Goal: Task Accomplishment & Management: Use online tool/utility

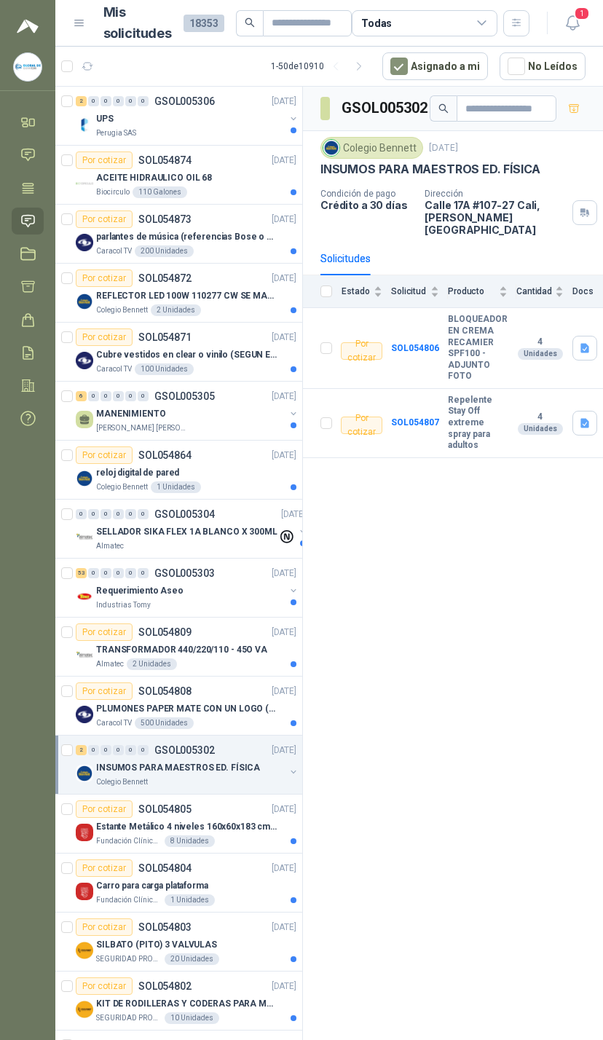
click at [566, 24] on icon "button" at bounding box center [573, 23] width 18 height 18
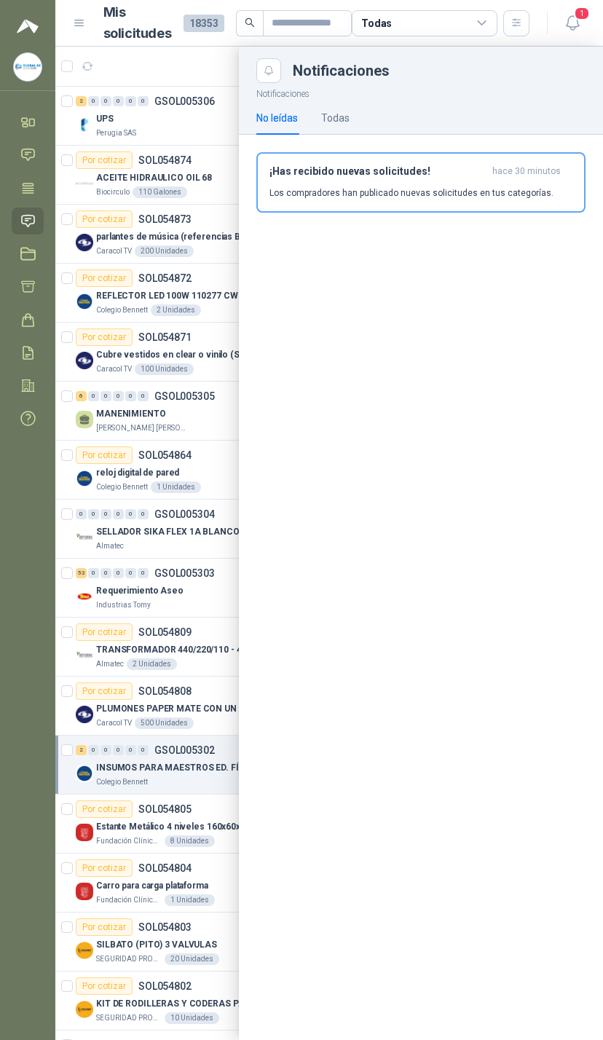
click at [181, 375] on div at bounding box center [328, 543] width 547 height 993
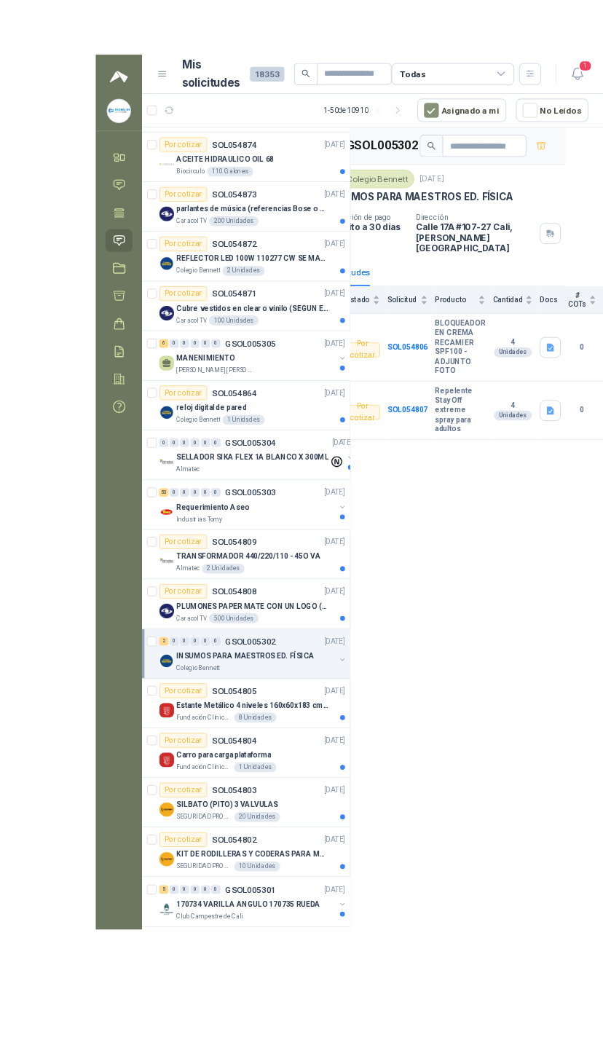
scroll to position [0, 44]
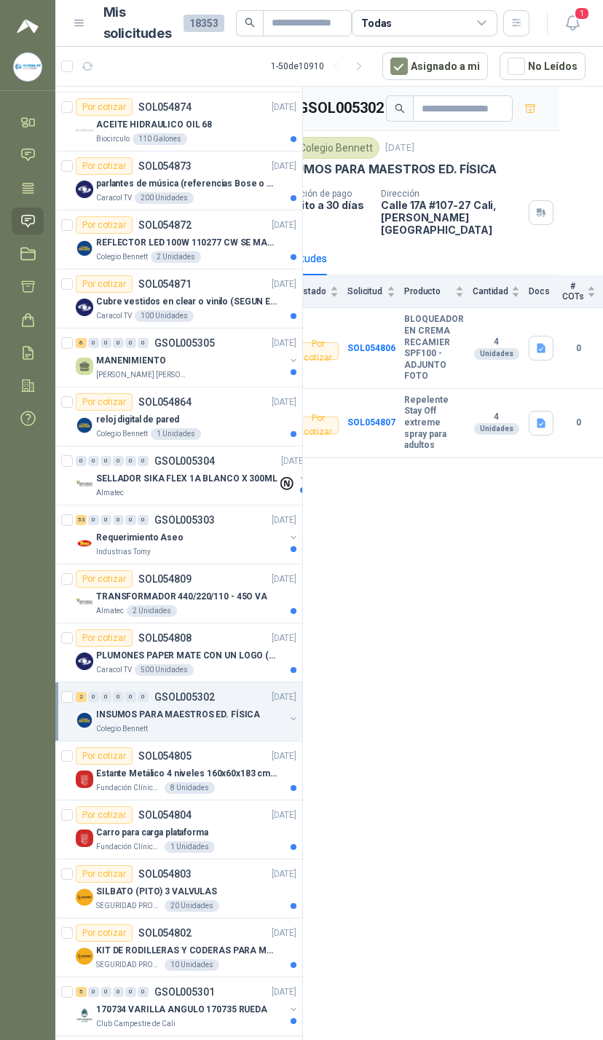
click at [472, 14] on div "Todas" at bounding box center [425, 23] width 146 height 26
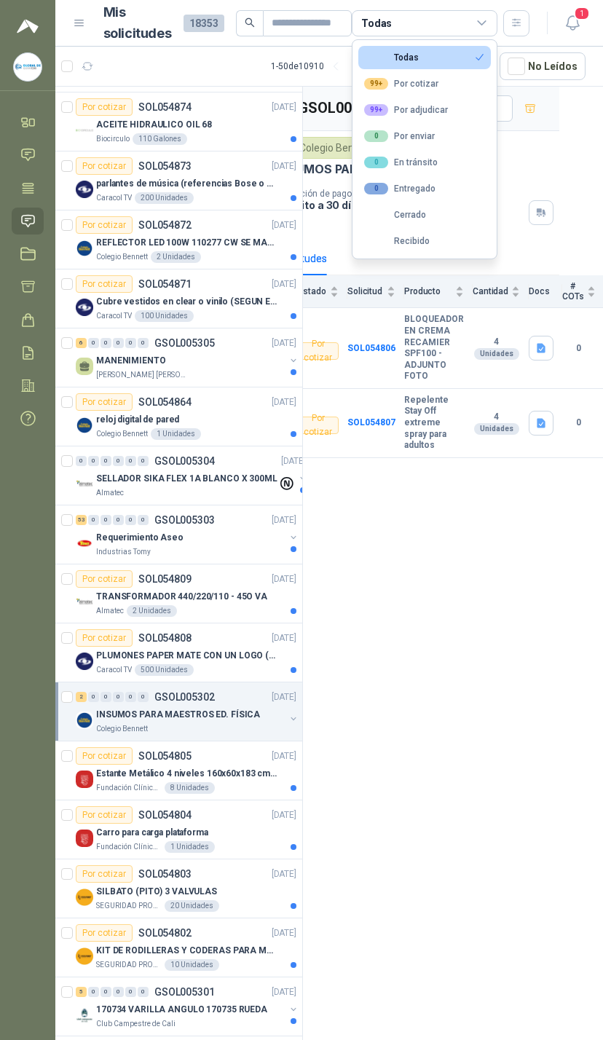
click at [467, 111] on button "99+ Por adjudicar" at bounding box center [424, 109] width 133 height 23
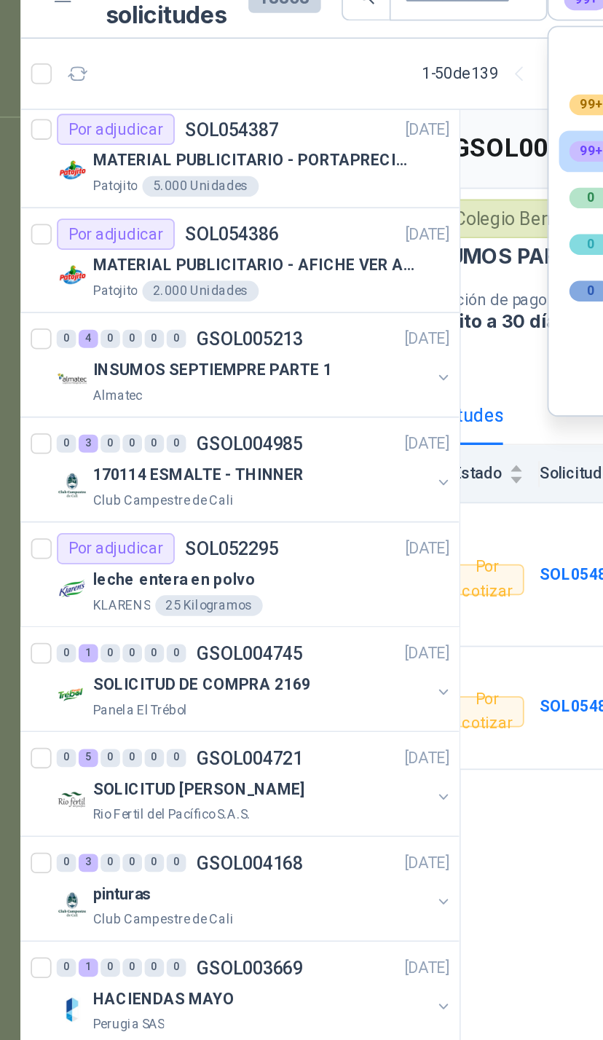
scroll to position [124, 0]
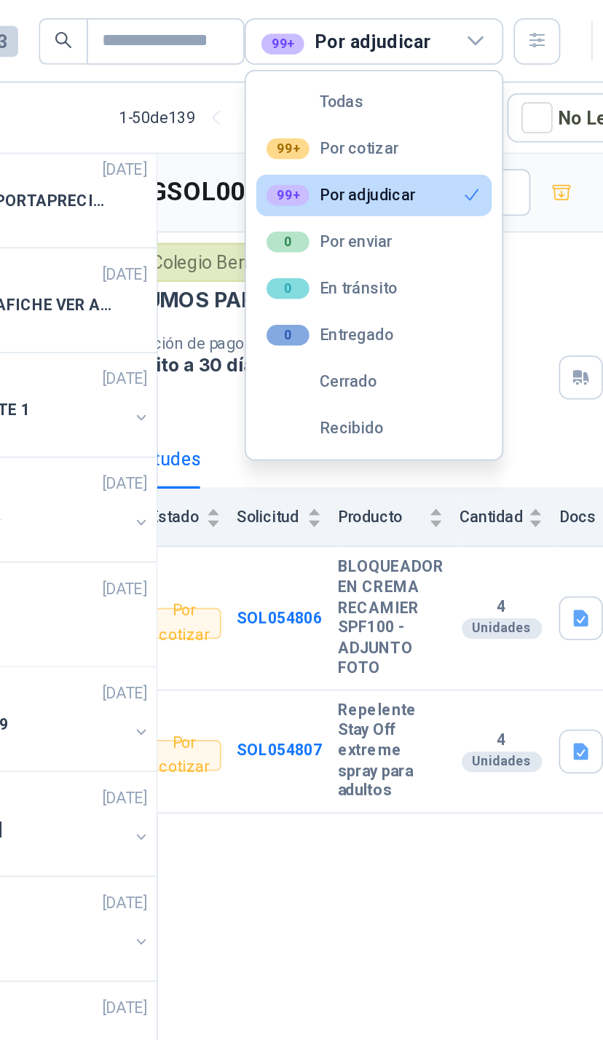
click at [358, 87] on button "99+ Por cotizar" at bounding box center [424, 83] width 133 height 23
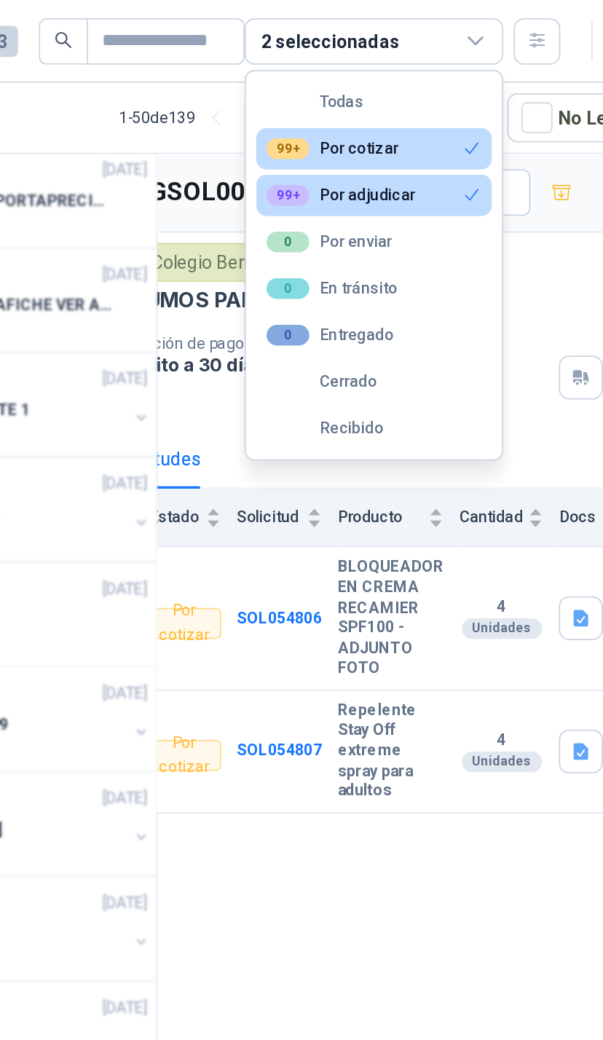
click at [358, 112] on button "99+ Por adjudicar" at bounding box center [424, 109] width 133 height 23
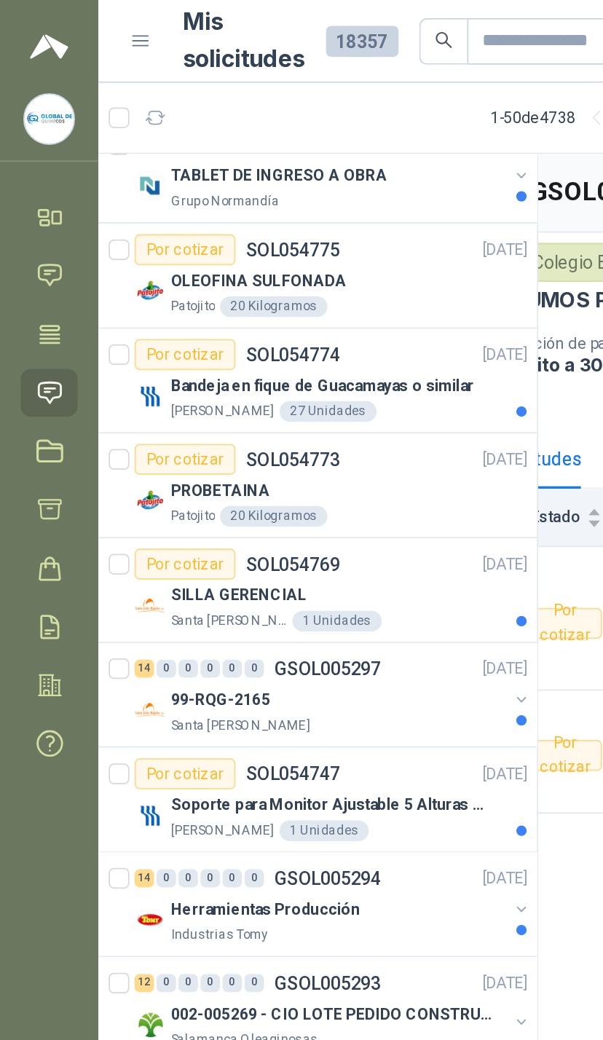
scroll to position [1552, 0]
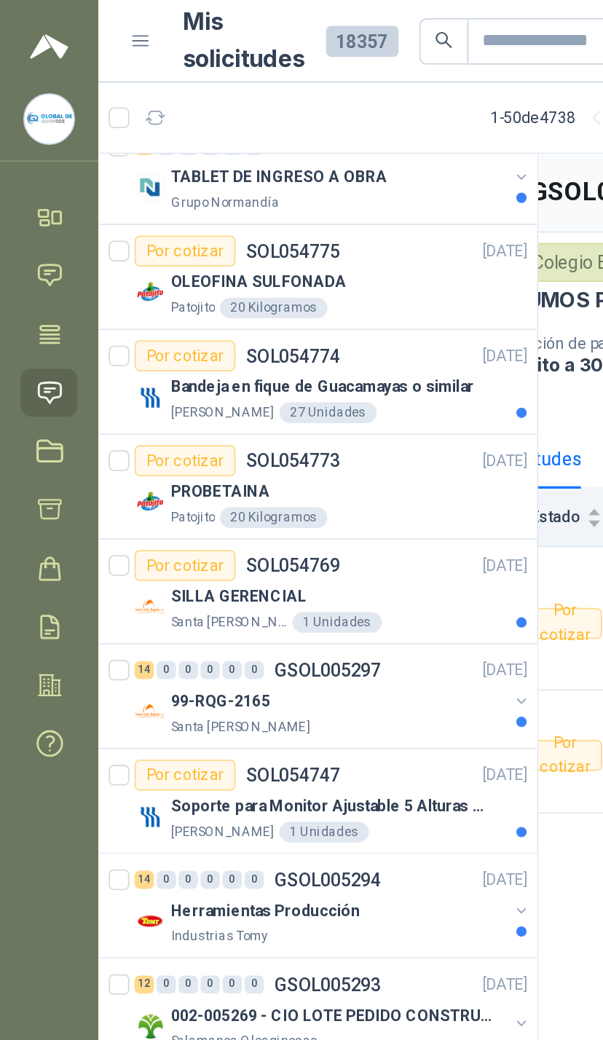
click at [257, 280] on div "PROBETAINA" at bounding box center [196, 276] width 200 height 17
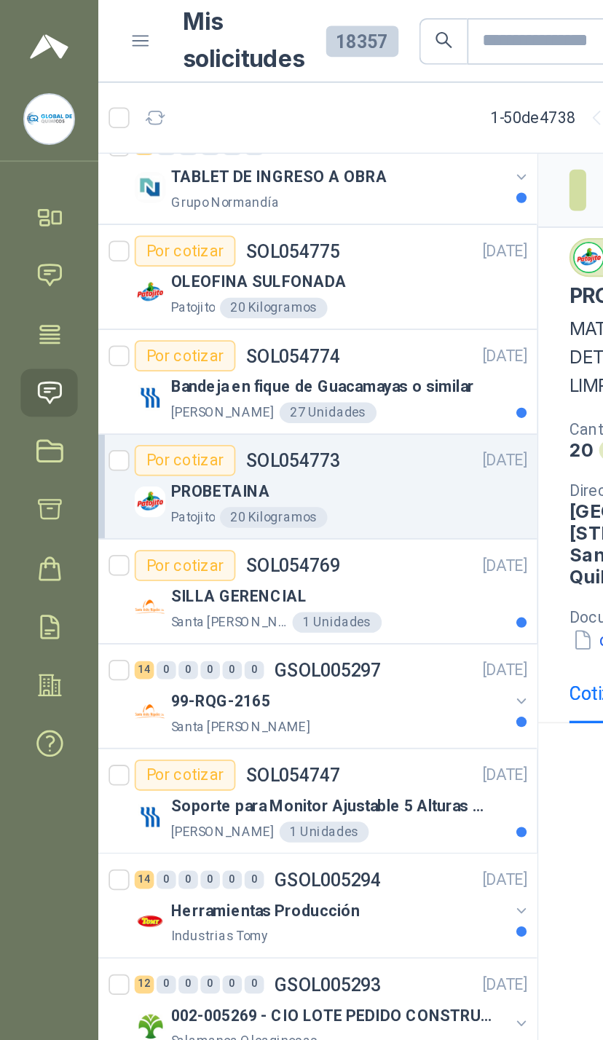
scroll to position [1545, 0]
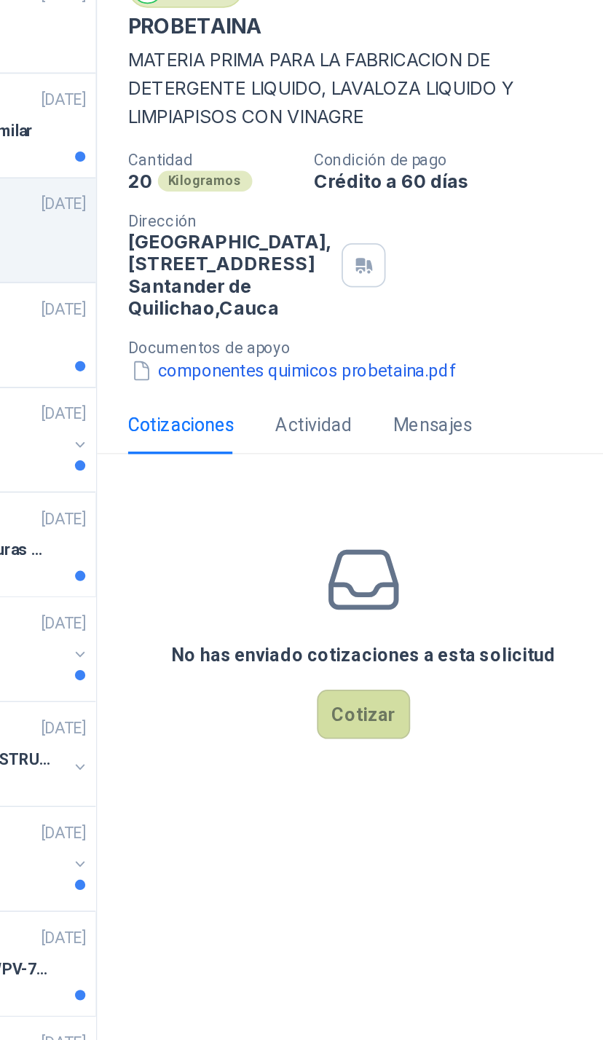
click at [427, 539] on button "Cotizar" at bounding box center [453, 553] width 52 height 28
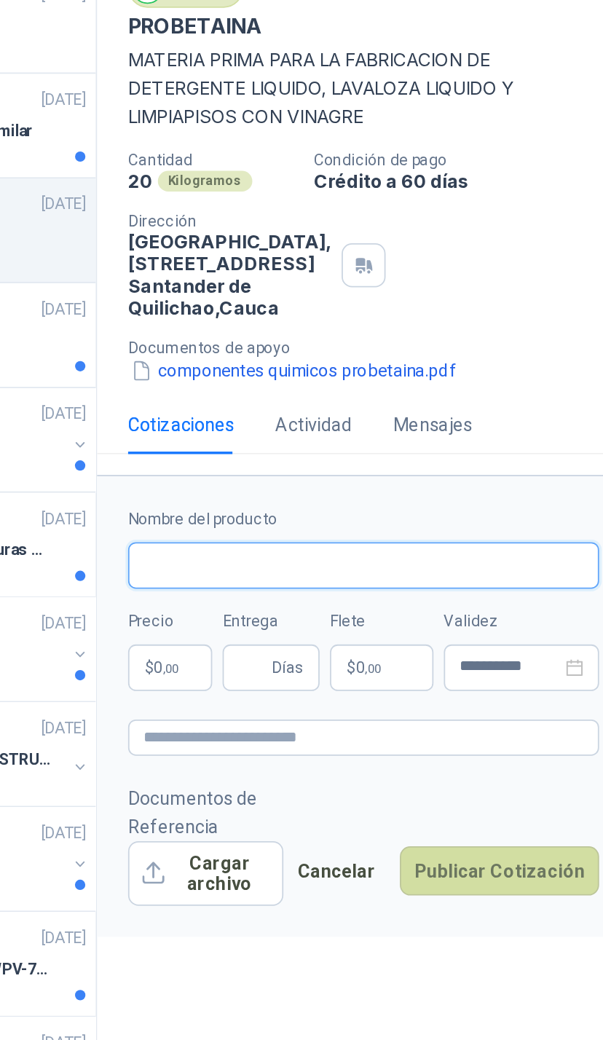
click at [320, 456] on input "Nombre del producto" at bounding box center [452, 469] width 265 height 26
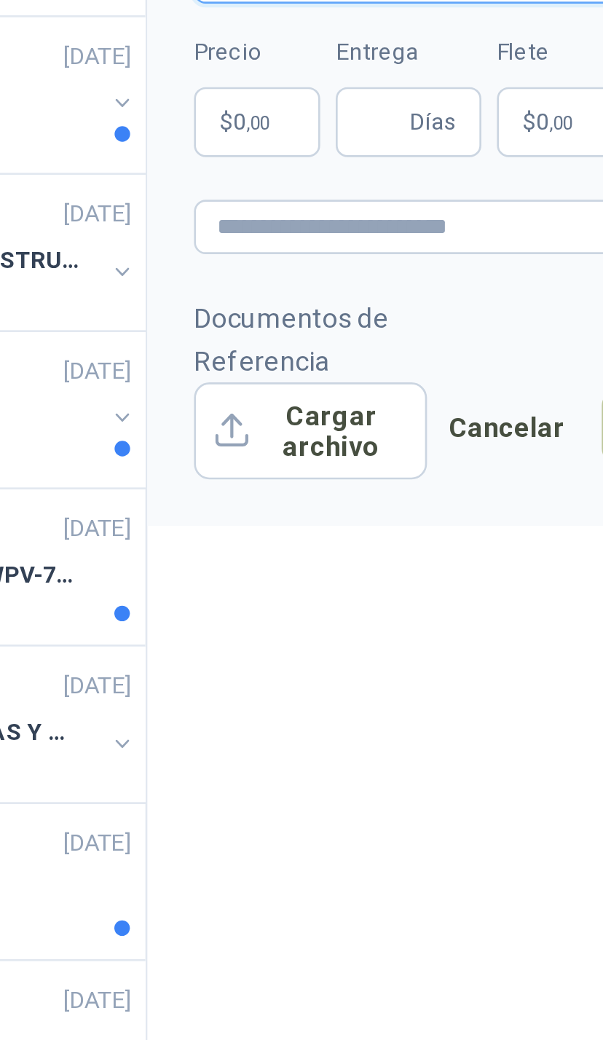
type input "**********"
click at [340, 523] on span ",00" at bounding box center [344, 527] width 9 height 8
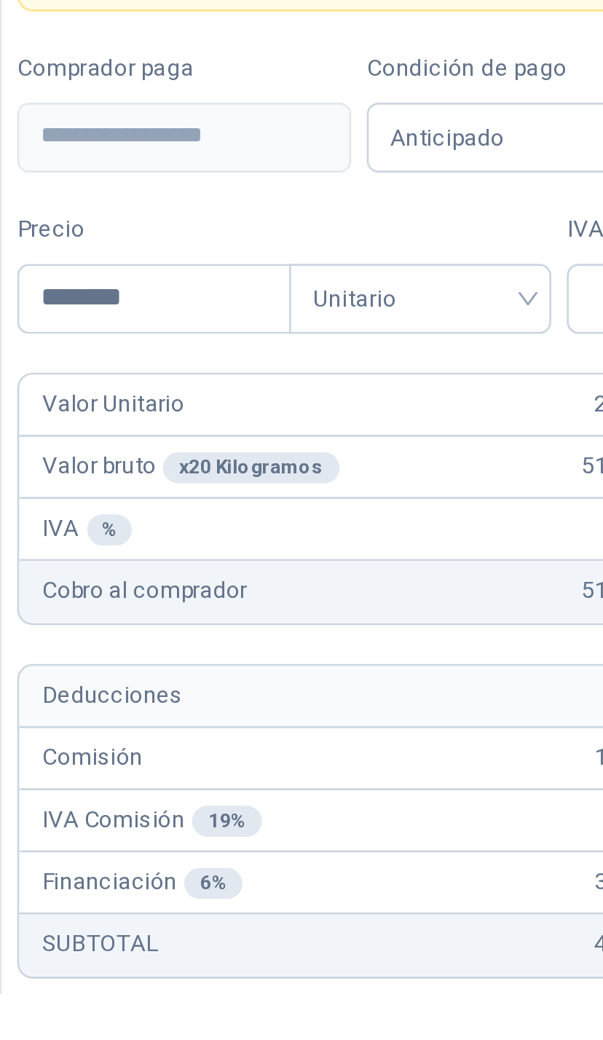
type input "*********"
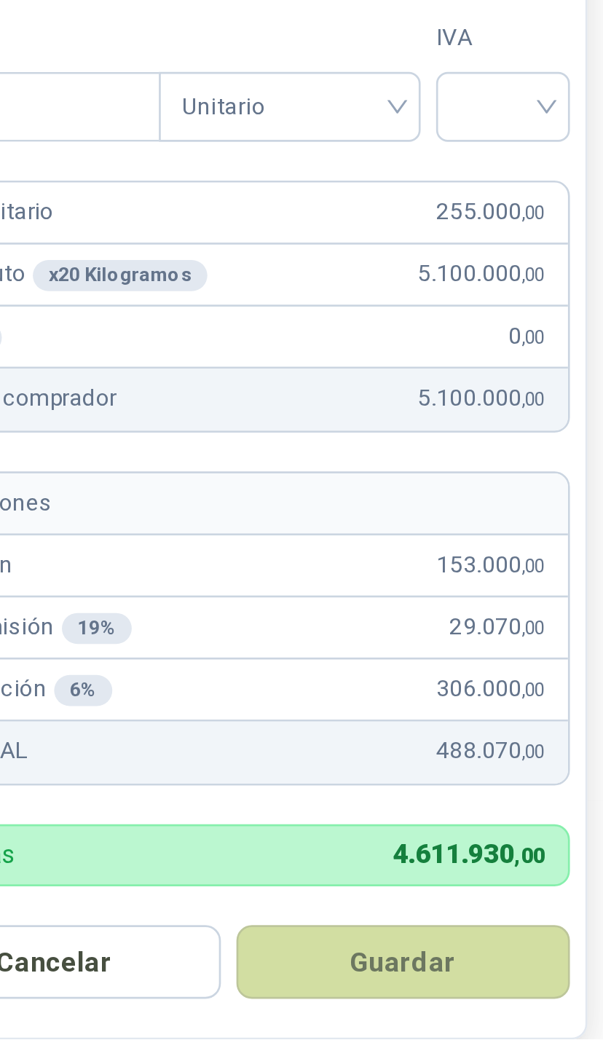
scroll to position [170, 0]
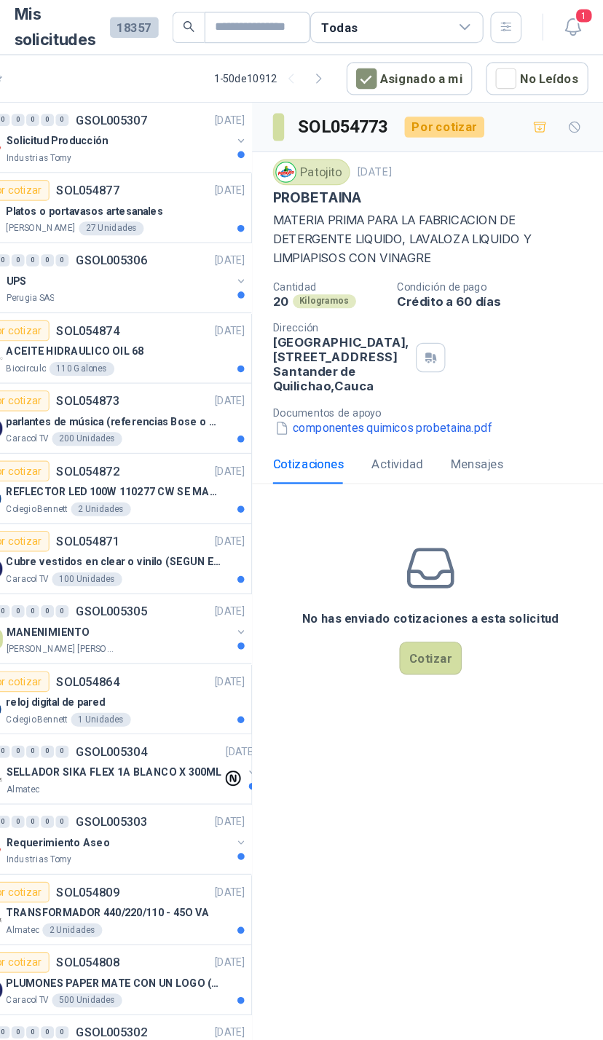
scroll to position [88, 0]
click at [427, 539] on button "Cotizar" at bounding box center [453, 553] width 52 height 28
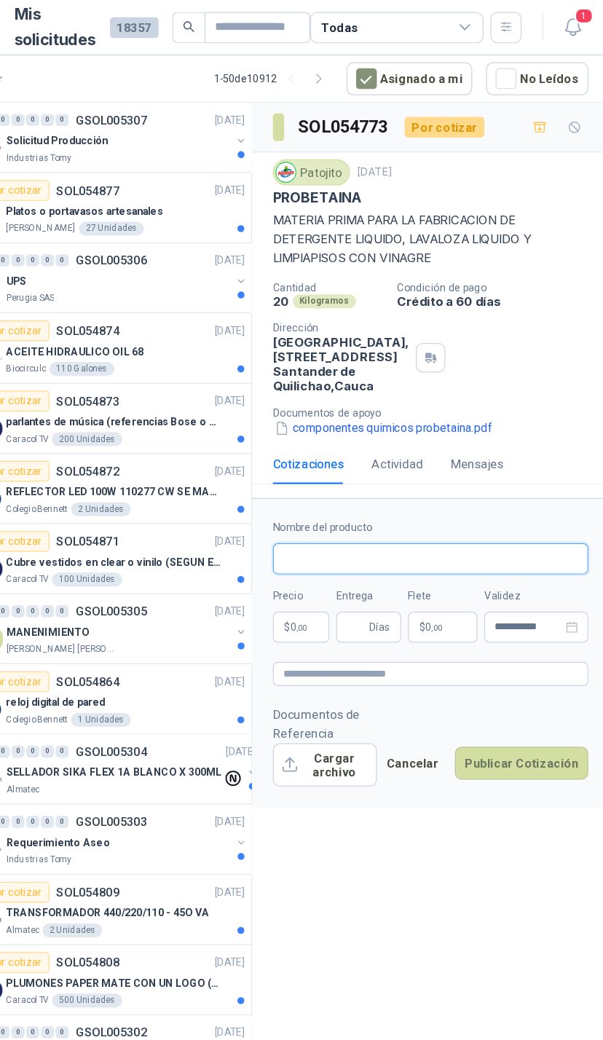
click at [348, 456] on input "Nombre del producto" at bounding box center [452, 469] width 265 height 26
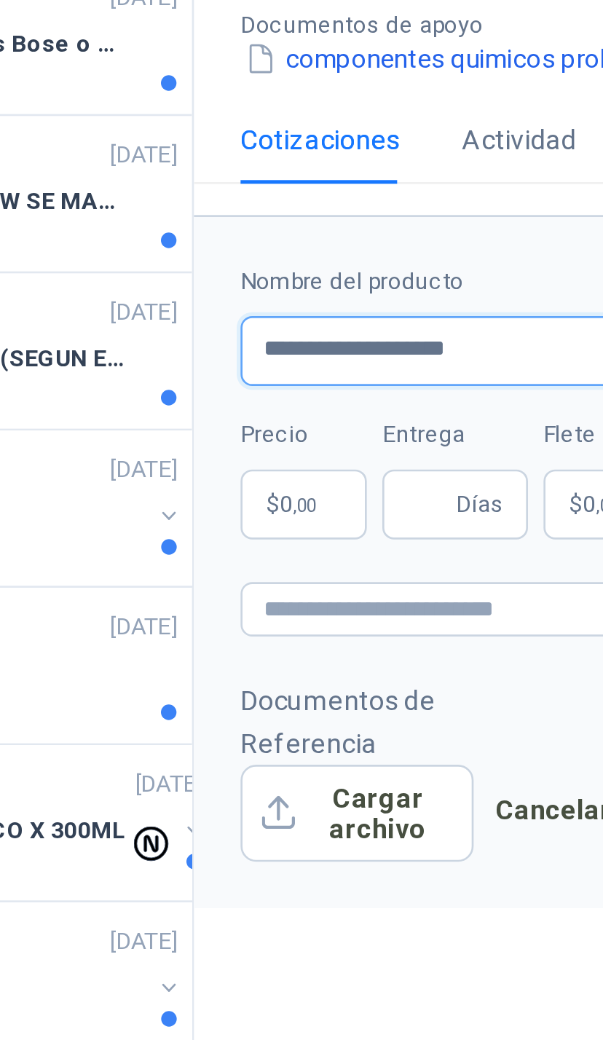
type input "**********"
click at [340, 523] on span ",00" at bounding box center [344, 527] width 9 height 8
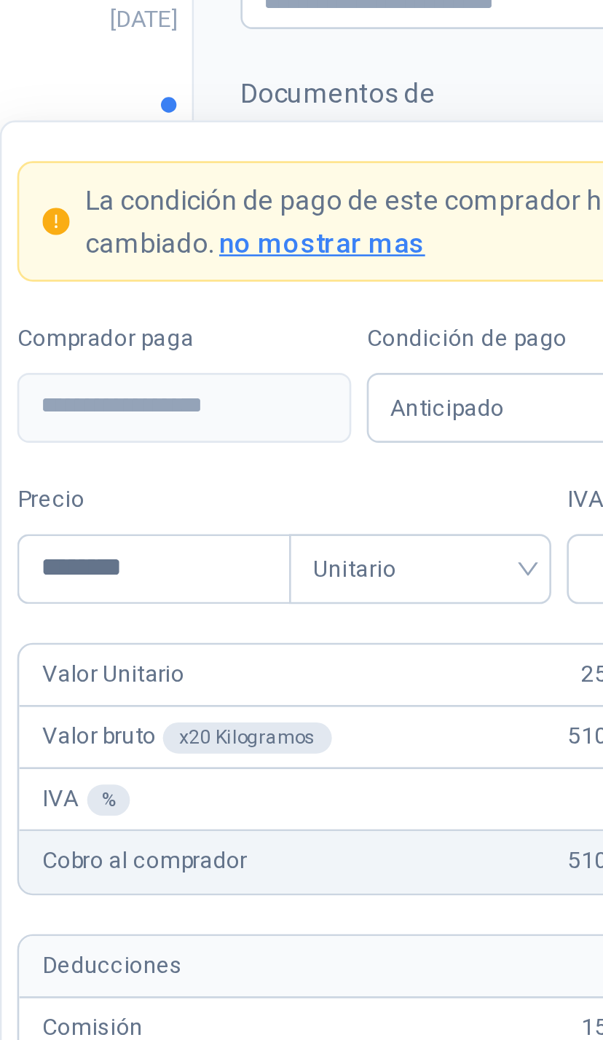
type input "*********"
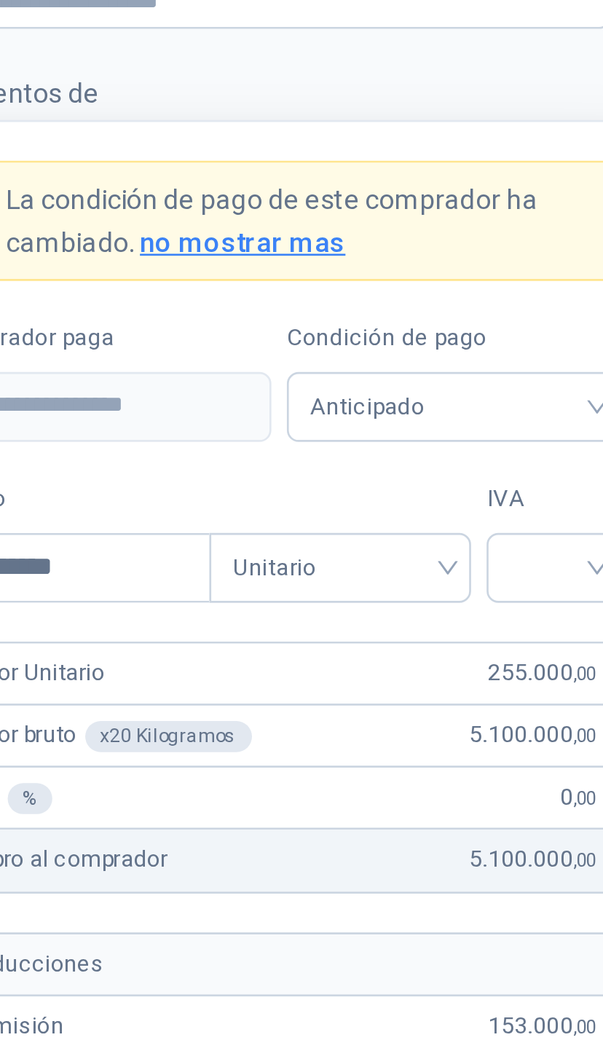
click at [443, 680] on span "Unitario" at bounding box center [483, 691] width 81 height 22
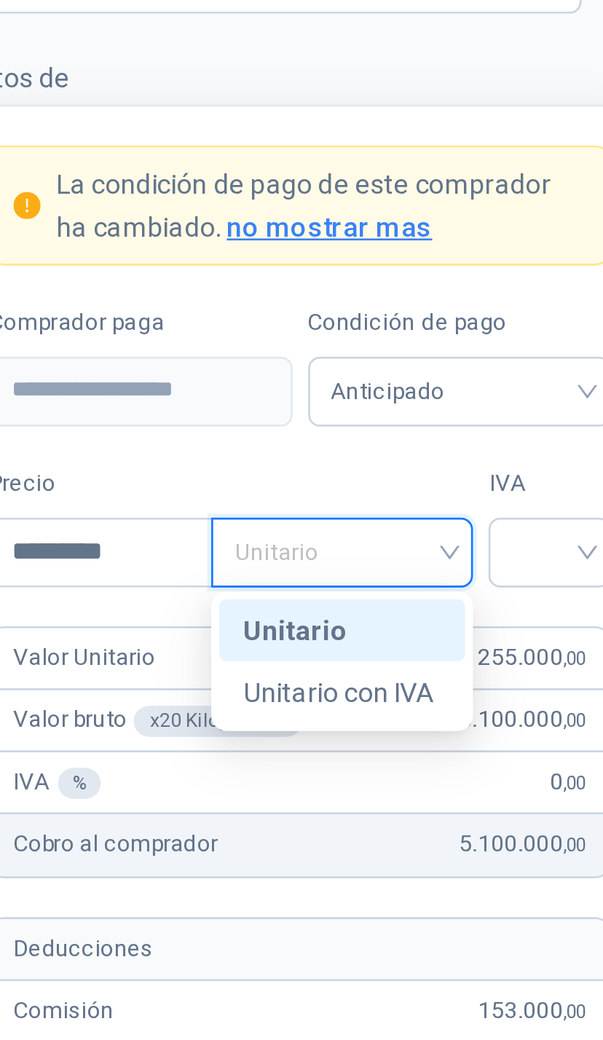
click at [363, 789] on div "Cobro al comprador 5.100.000 ,00" at bounding box center [479, 800] width 232 height 23
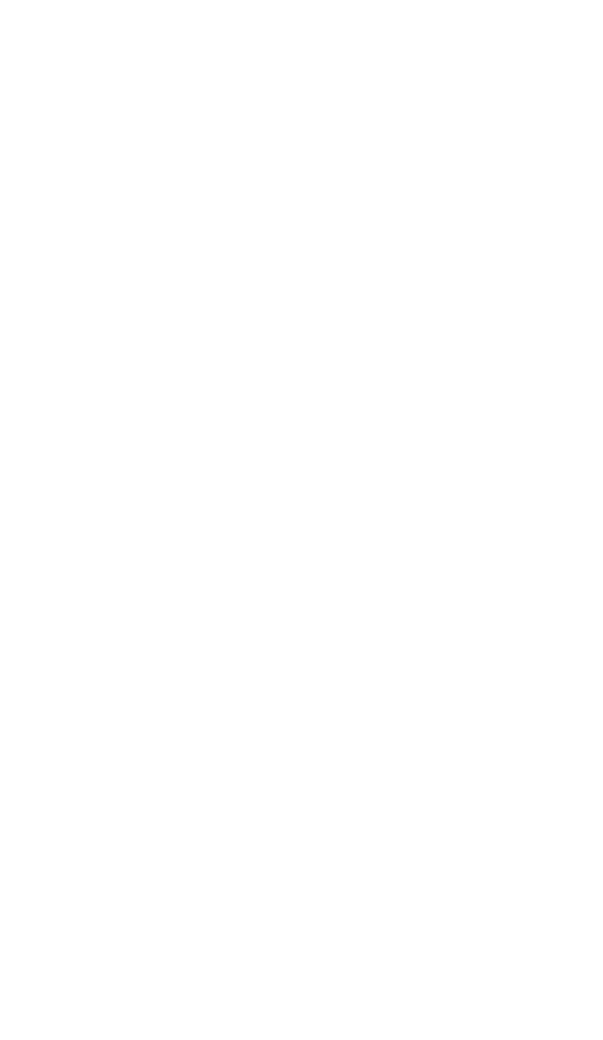
scroll to position [566, 356]
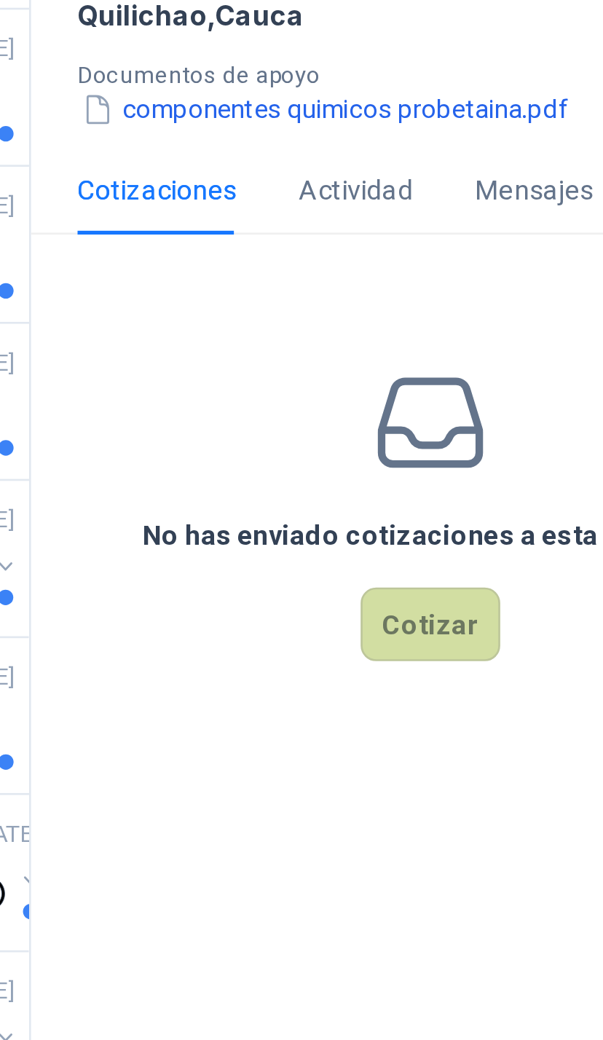
click at [427, 539] on button "Cotizar" at bounding box center [453, 553] width 52 height 28
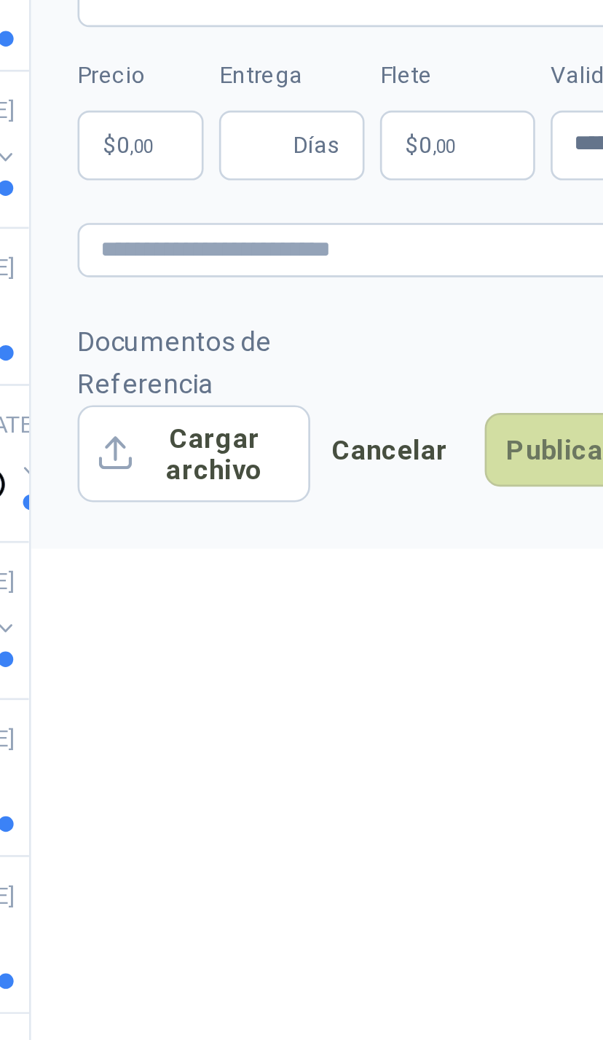
click at [320, 625] on button "Cargar archivo" at bounding box center [363, 643] width 87 height 36
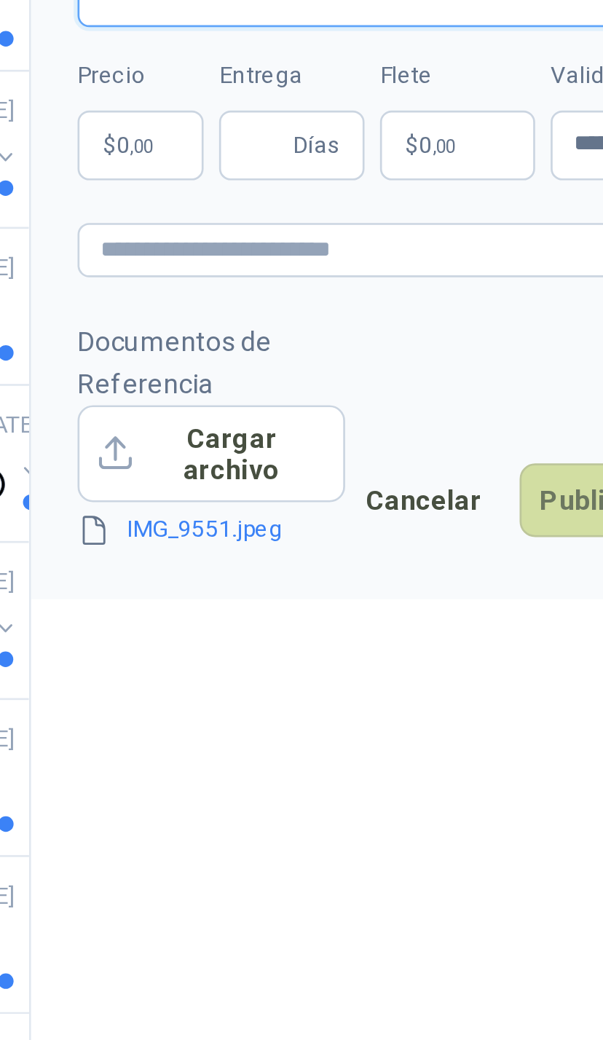
click at [320, 456] on input "Nombre del producto" at bounding box center [452, 469] width 265 height 26
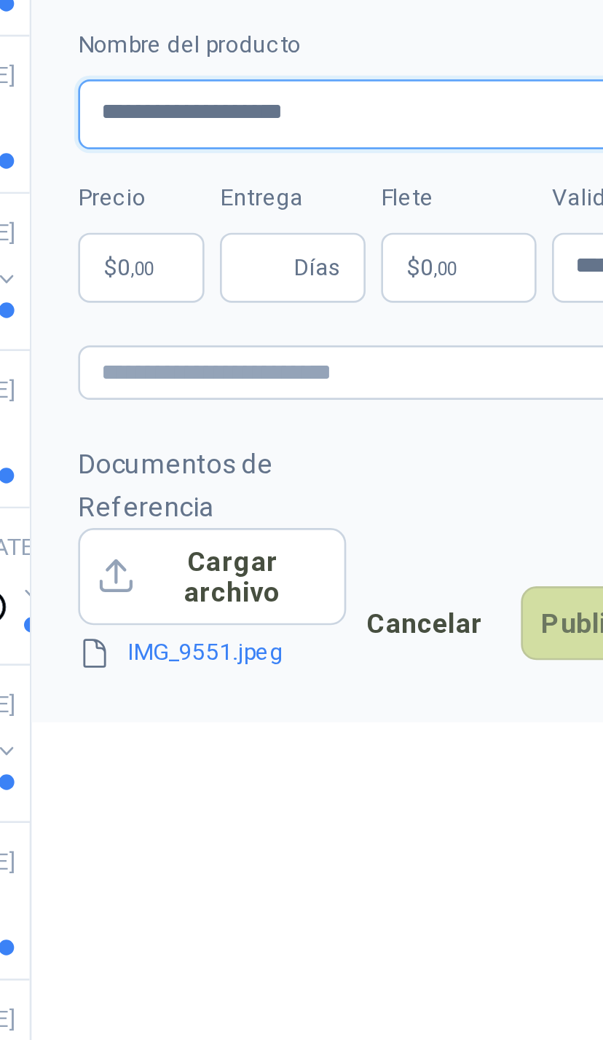
type input "**********"
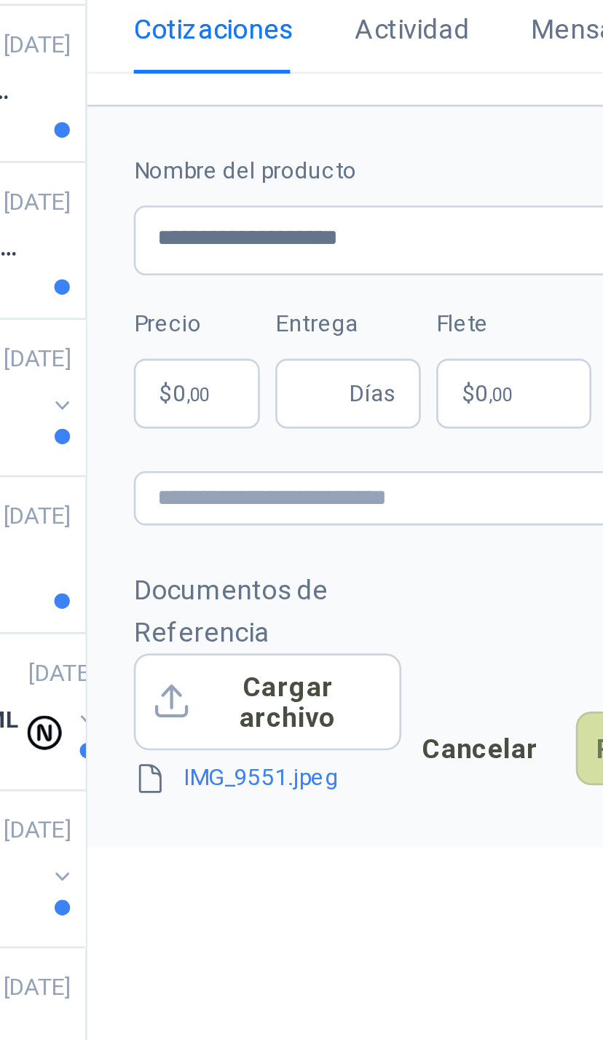
click at [320, 514] on p "$ 0 ,00" at bounding box center [343, 527] width 47 height 26
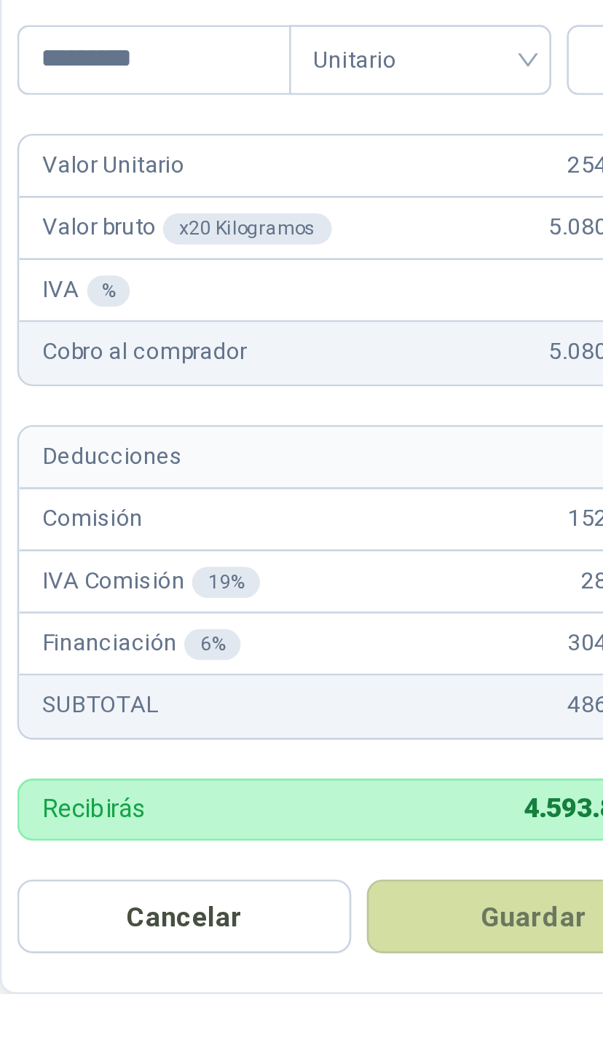
click at [491, 677] on input "search" at bounding box center [507, 688] width 33 height 22
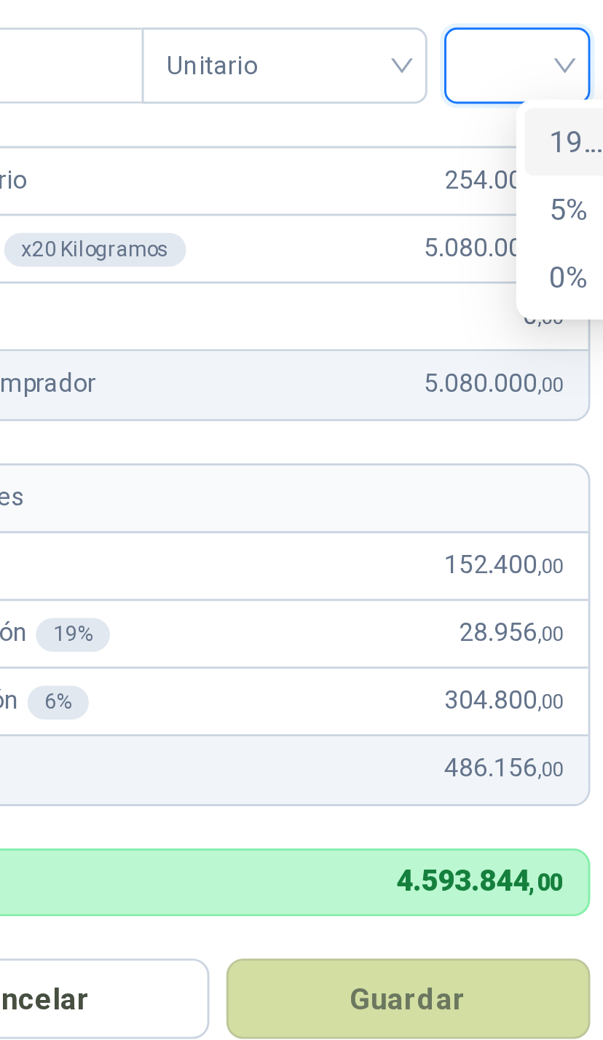
click at [558, 704] on div "19%" at bounding box center [576, 715] width 36 height 23
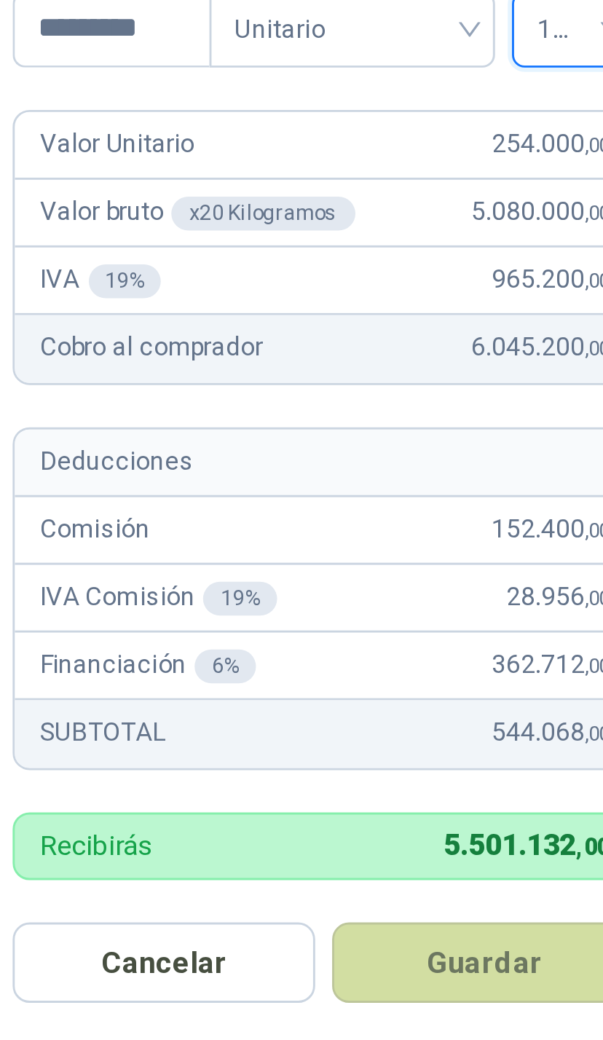
scroll to position [131, 0]
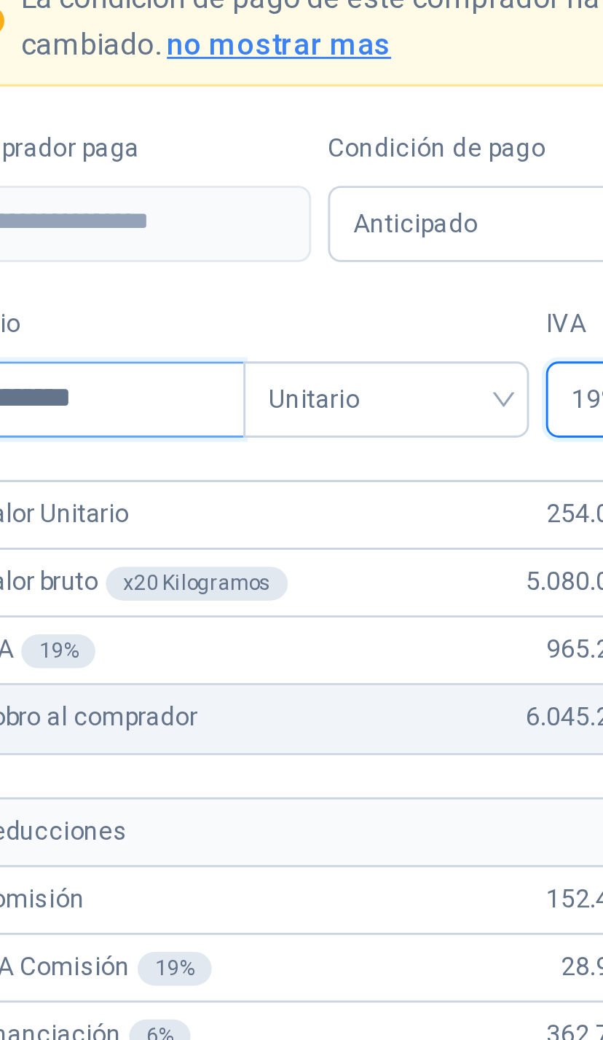
click at [335, 677] on input "*********" at bounding box center [385, 689] width 101 height 25
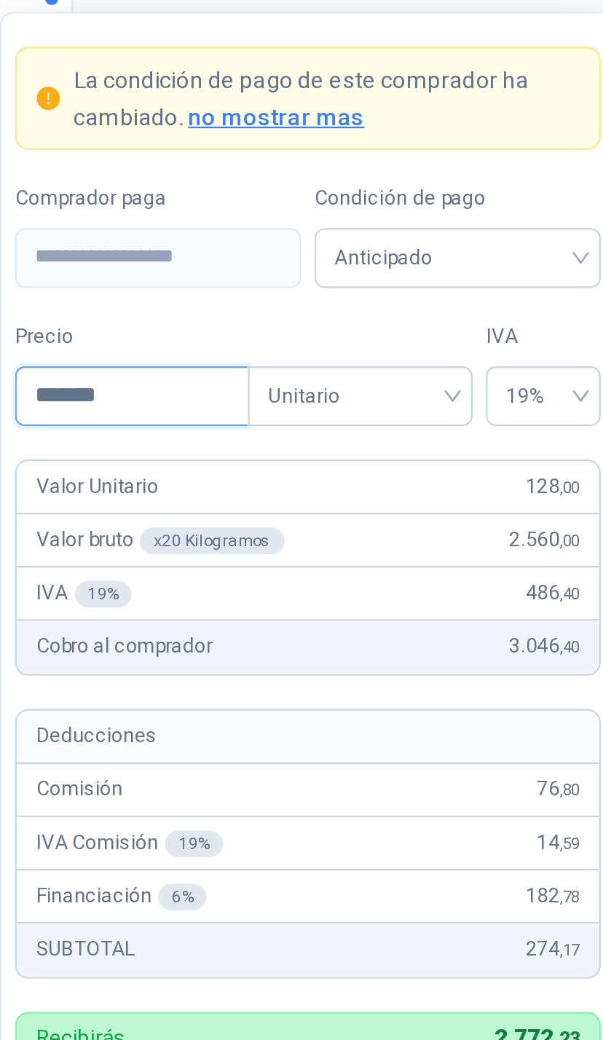
type input "********"
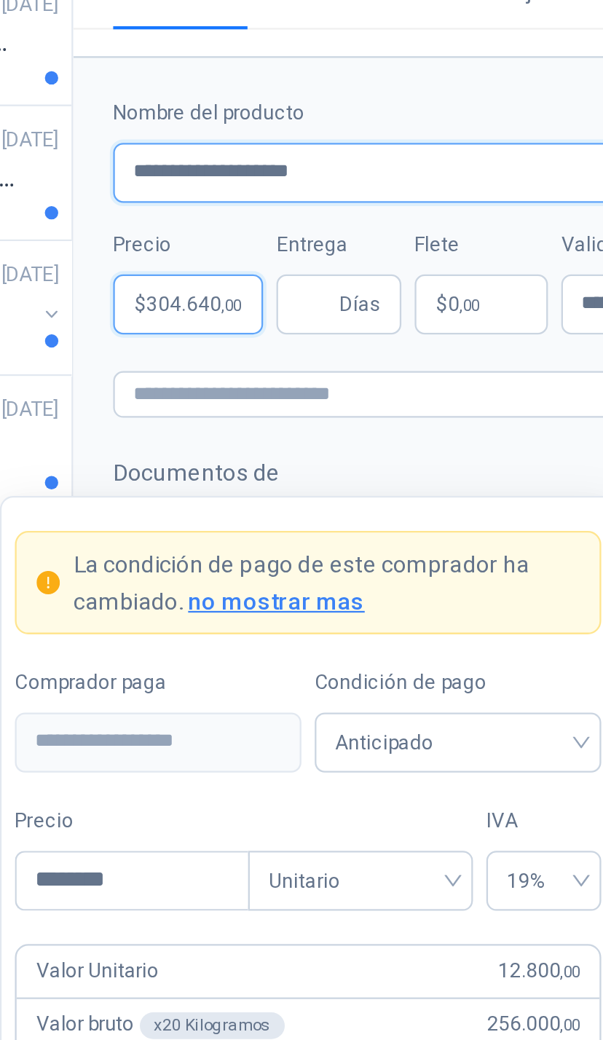
click at [320, 367] on input "**********" at bounding box center [461, 380] width 283 height 26
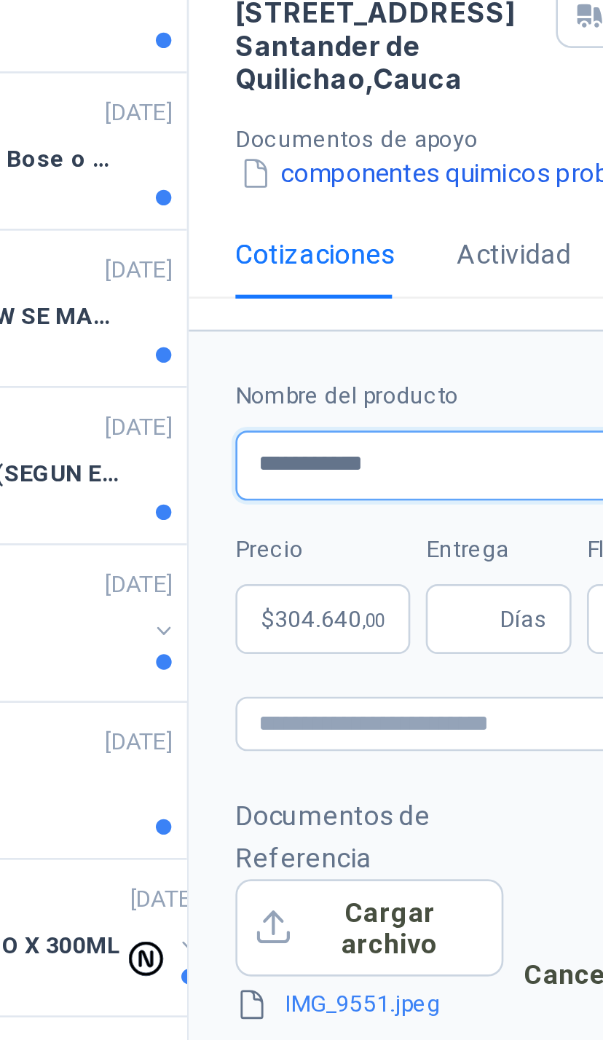
type input "**********"
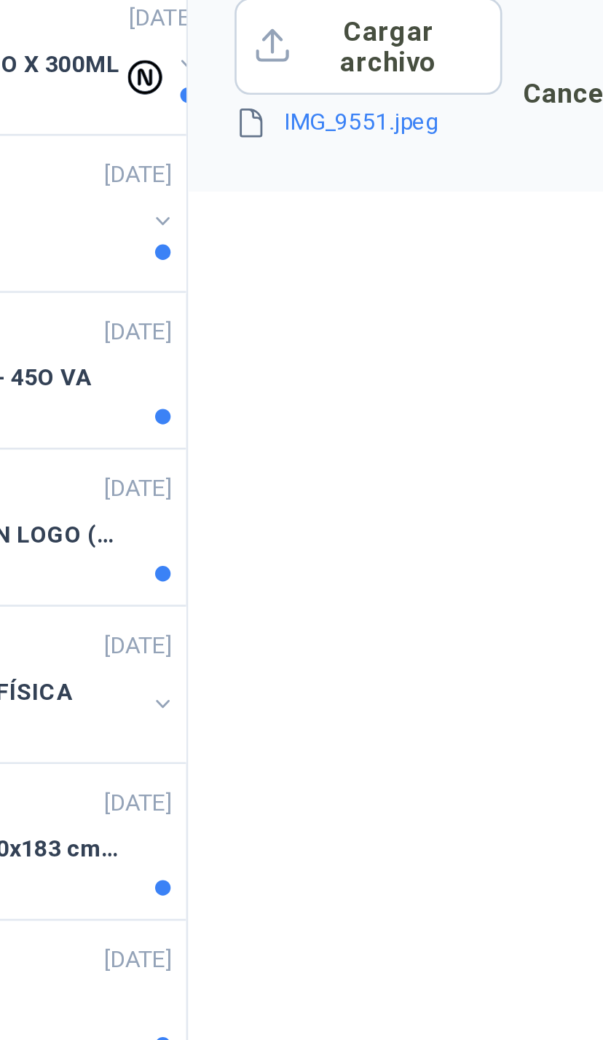
scroll to position [170, 0]
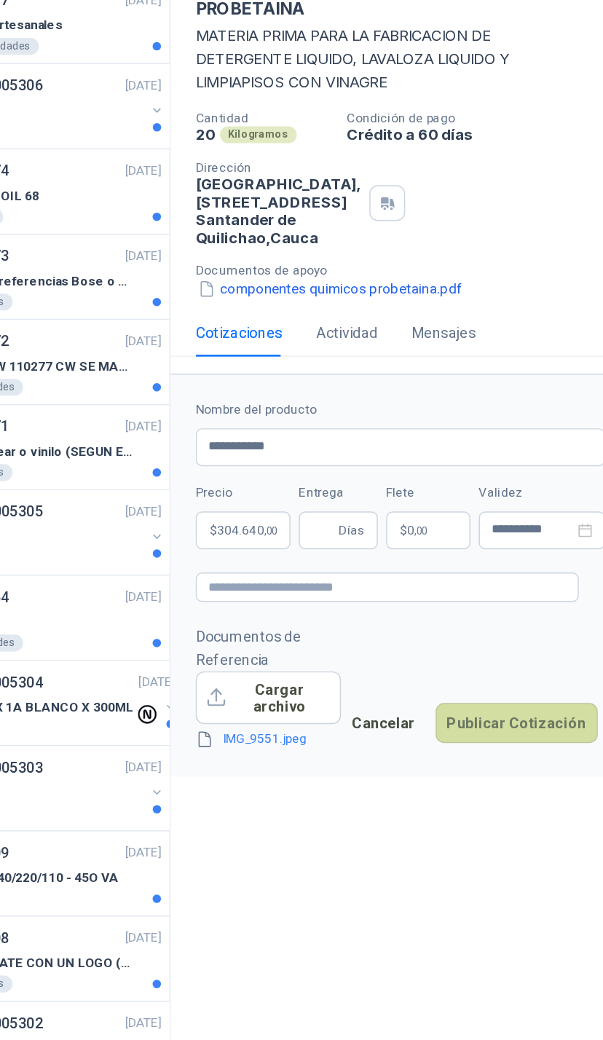
click at [419, 515] on span "Días" at bounding box center [428, 527] width 18 height 25
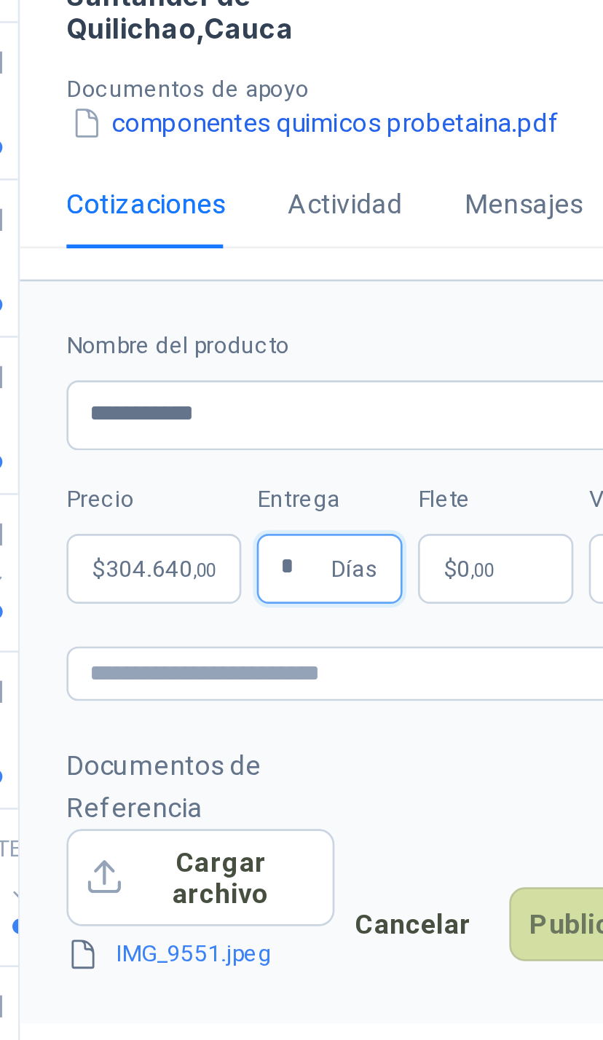
type input "*"
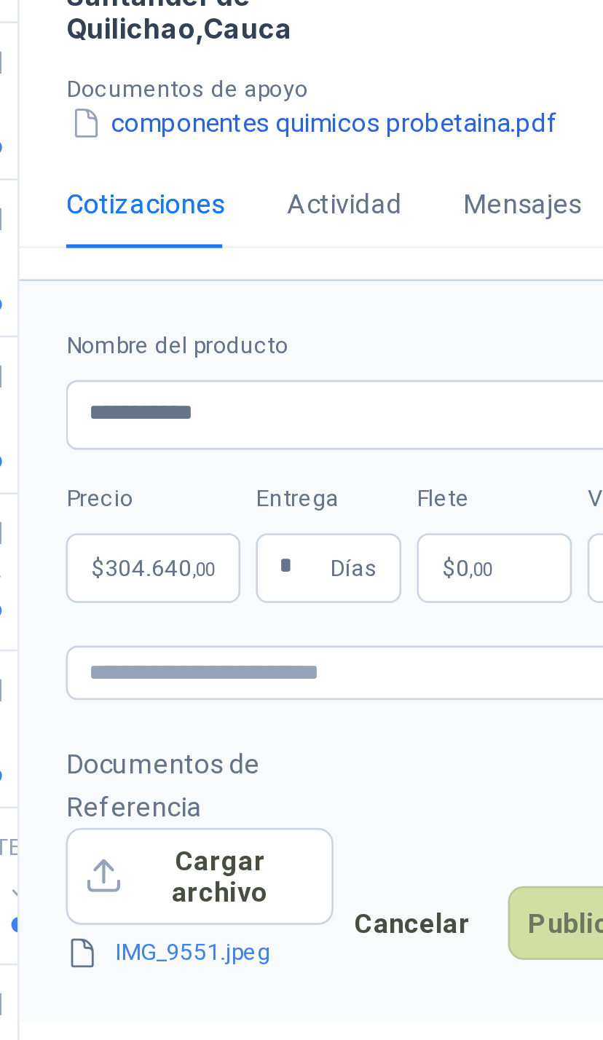
click at [452, 514] on p "$ 0 ,00" at bounding box center [481, 527] width 58 height 26
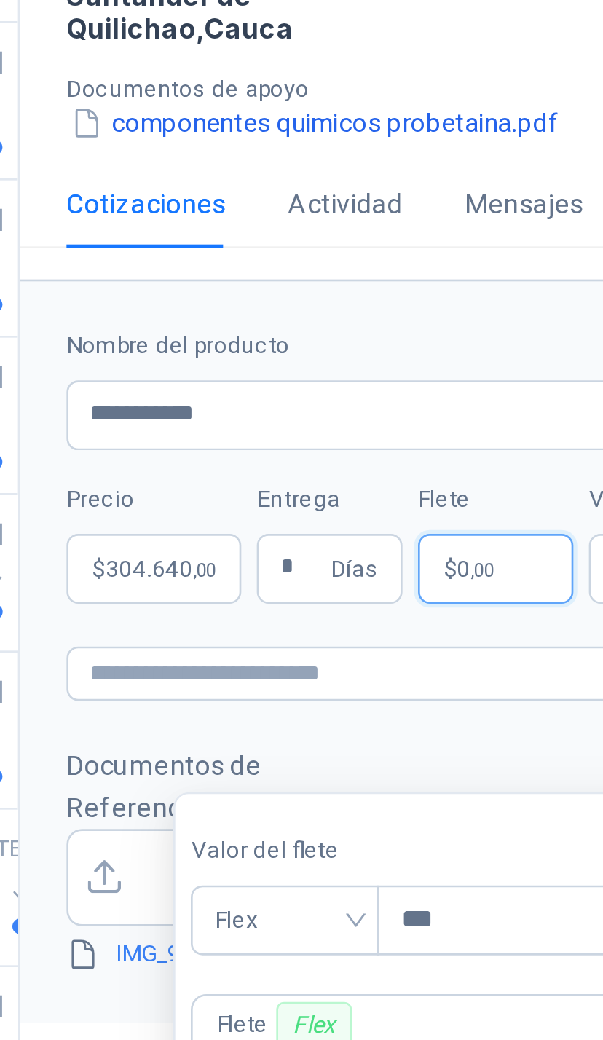
click at [376, 648] on span "Flex" at bounding box center [402, 659] width 53 height 22
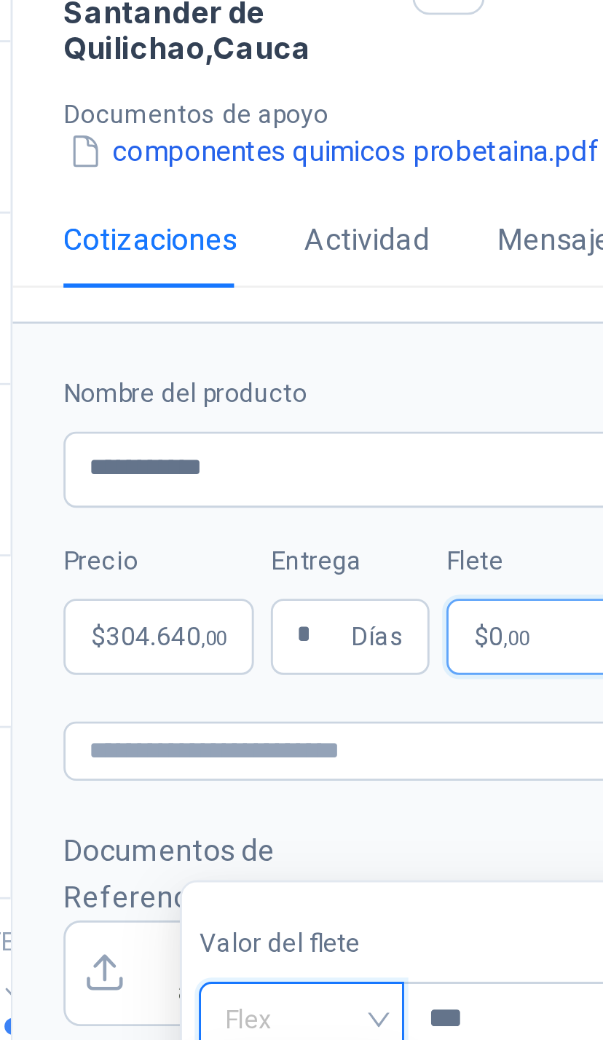
click at [379, 704] on div "Incluido" at bounding box center [402, 712] width 47 height 16
click at [303, 314] on div "**********" at bounding box center [453, 566] width 300 height 958
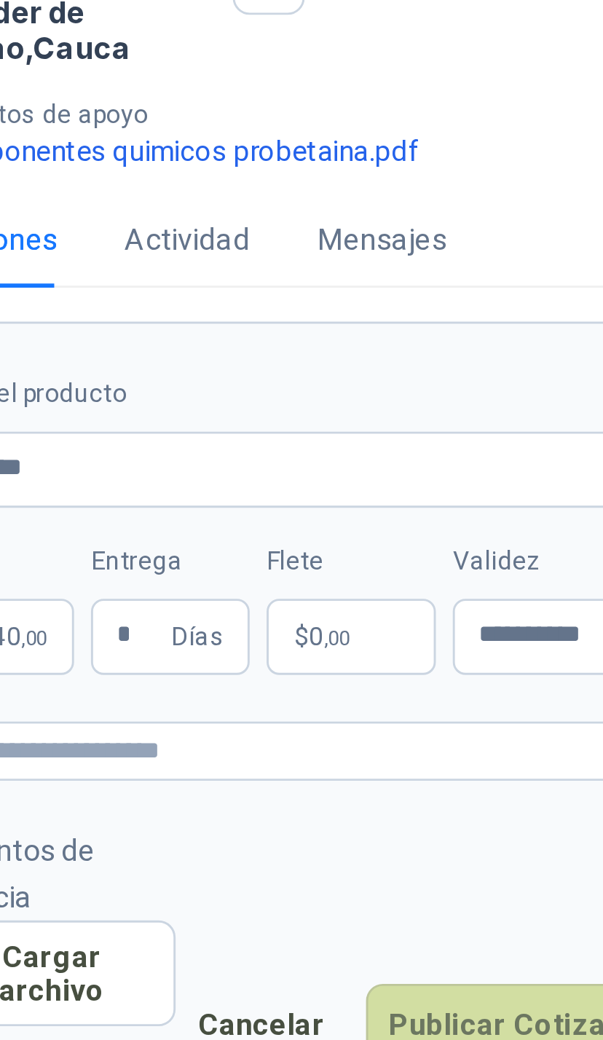
click at [486, 646] on button "Publicar Cotización" at bounding box center [542, 660] width 112 height 28
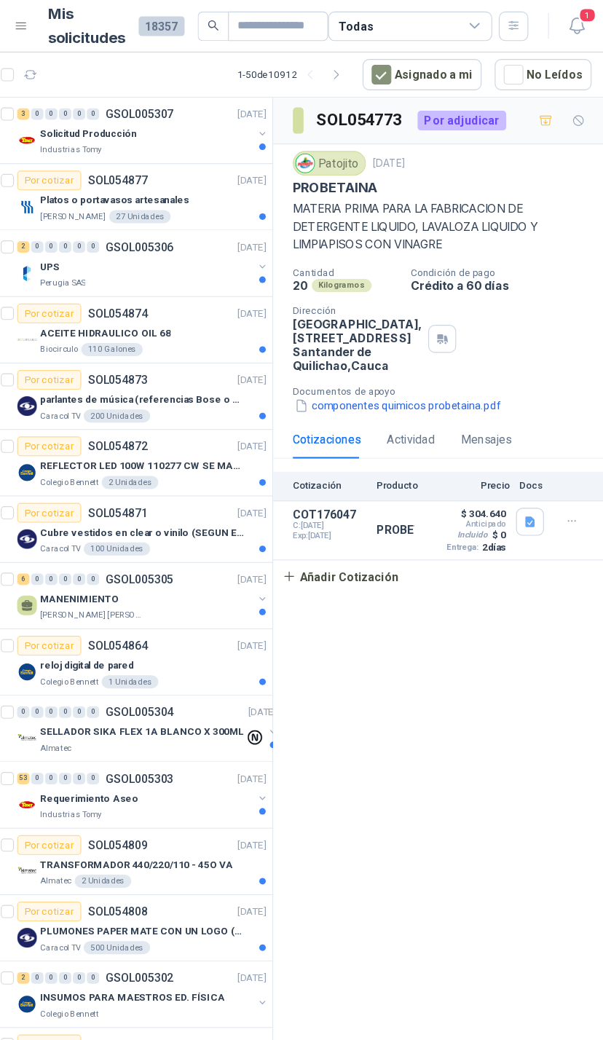
scroll to position [0, 0]
click at [559, 20] on button "1" at bounding box center [572, 23] width 26 height 26
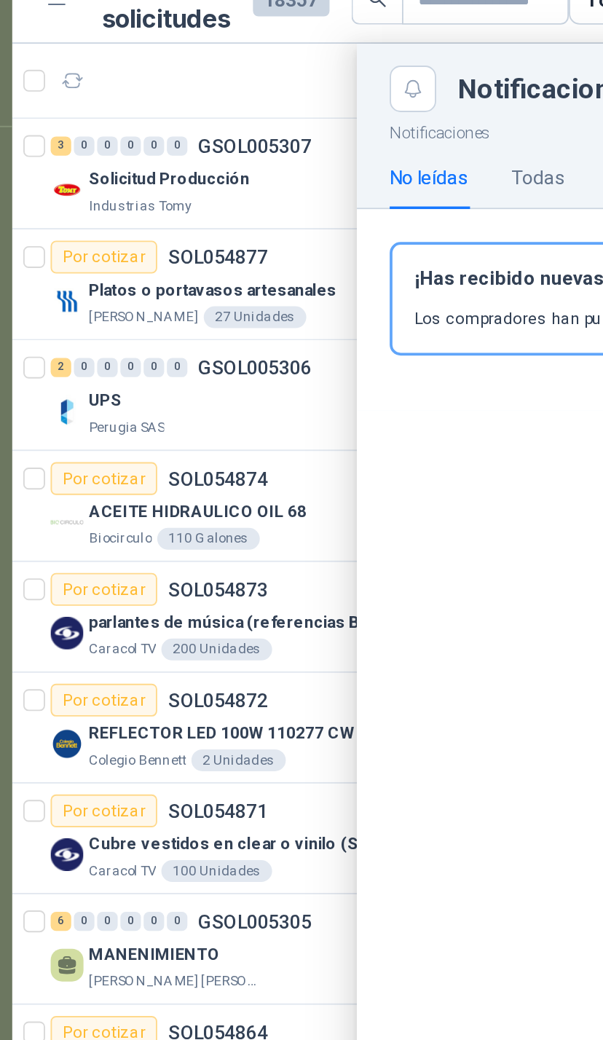
click at [147, 166] on div at bounding box center [328, 543] width 547 height 993
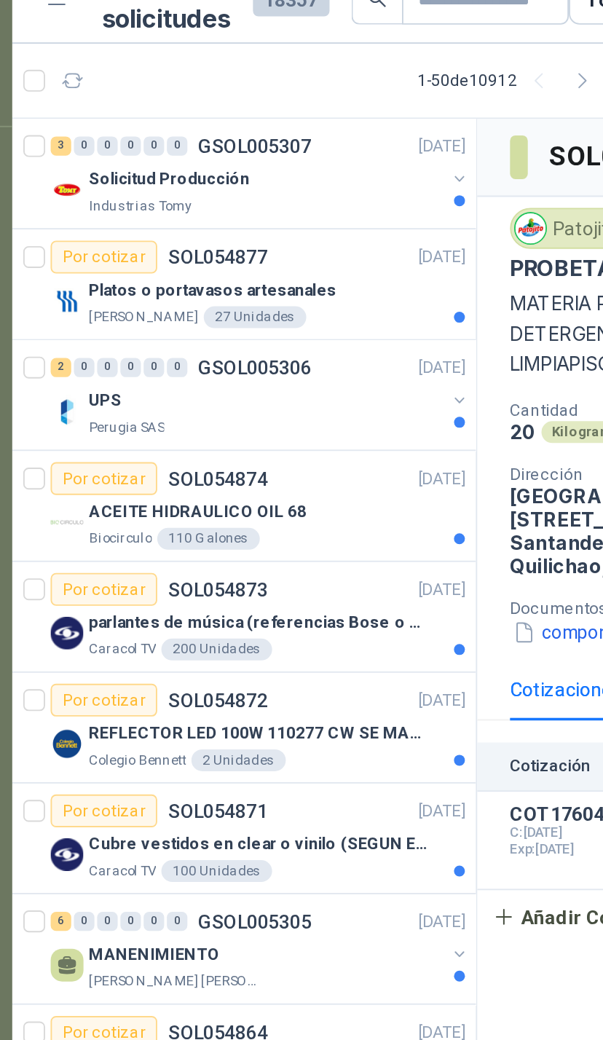
click at [229, 228] on div "UPS" at bounding box center [190, 236] width 189 height 17
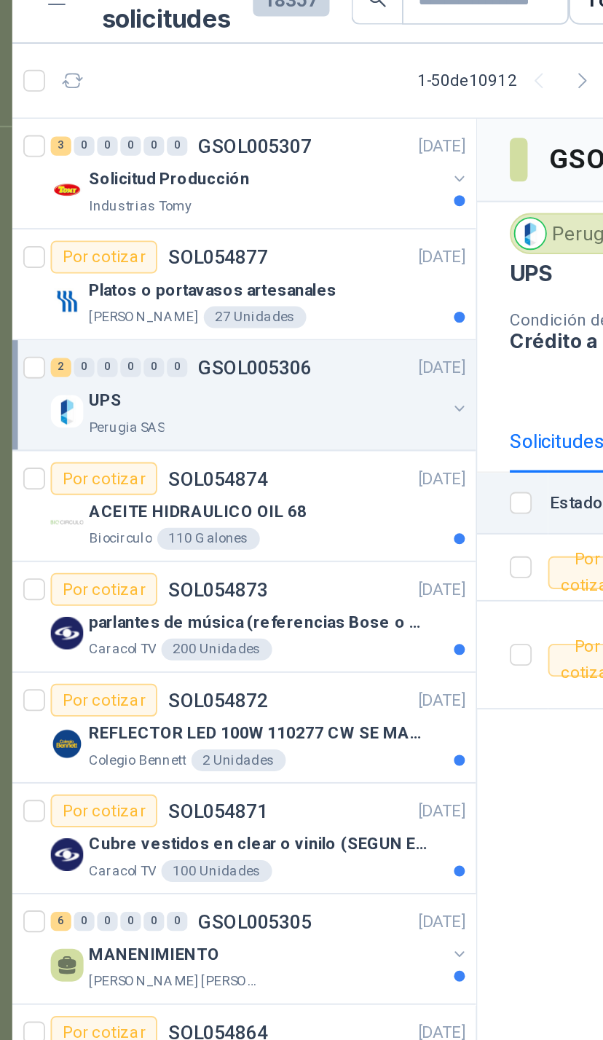
click at [236, 228] on div "UPS Perugia SAS" at bounding box center [188, 242] width 224 height 29
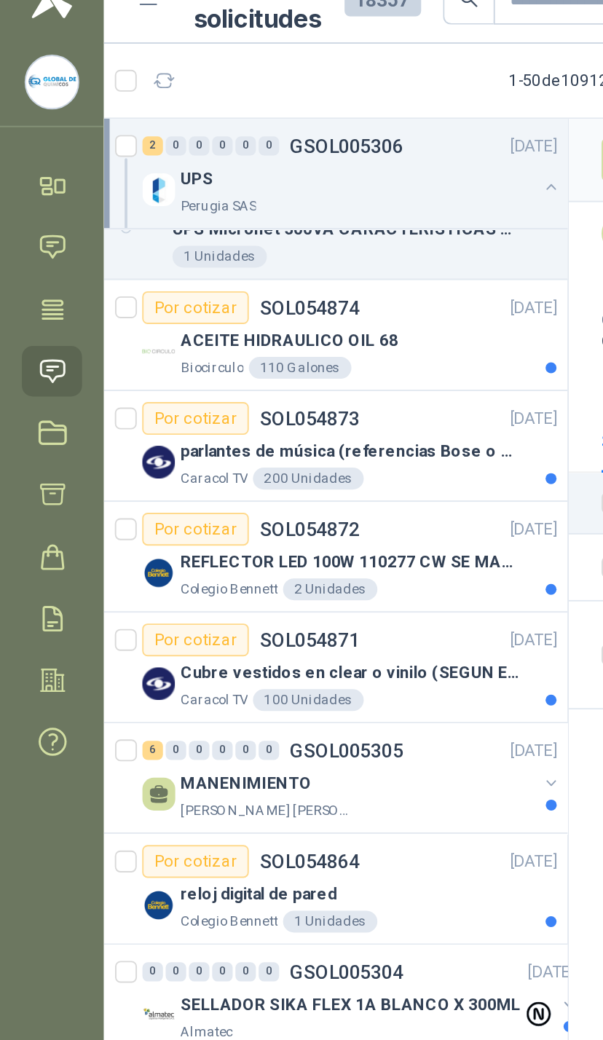
scroll to position [213, 0]
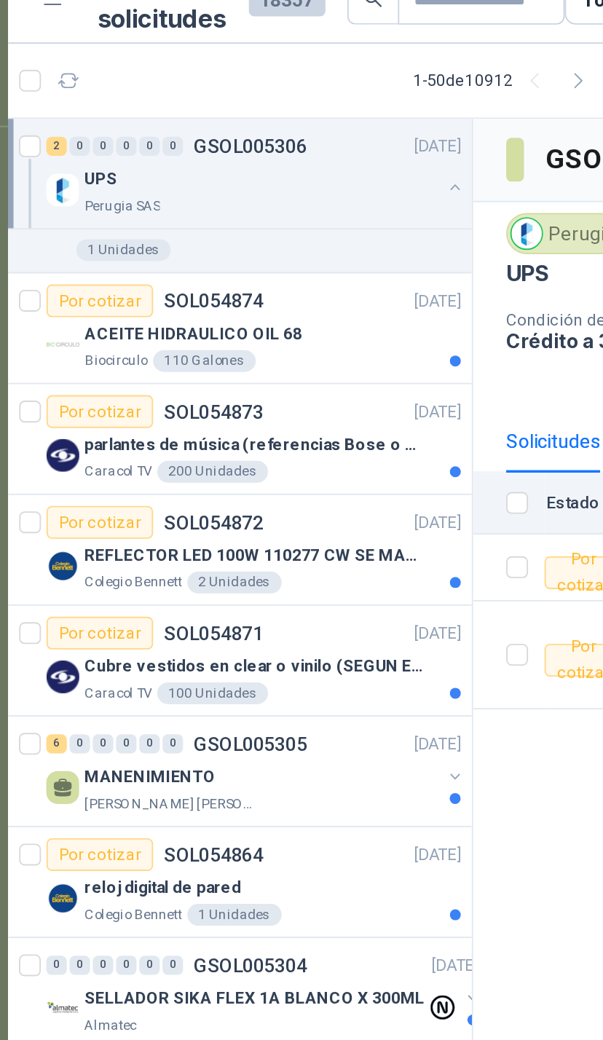
click at [288, 431] on button "button" at bounding box center [294, 437] width 12 height 12
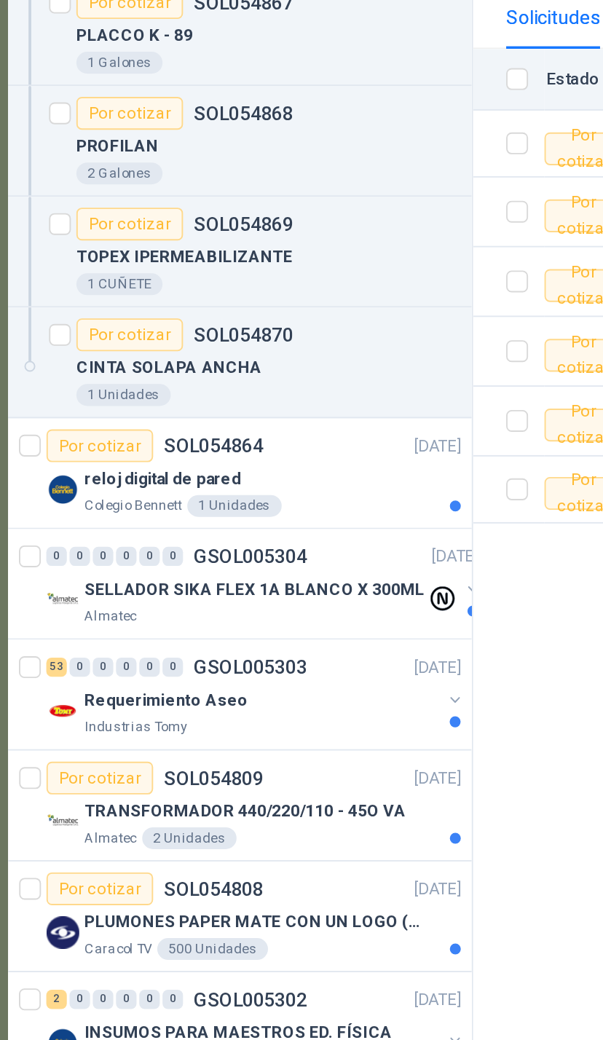
scroll to position [561, 0]
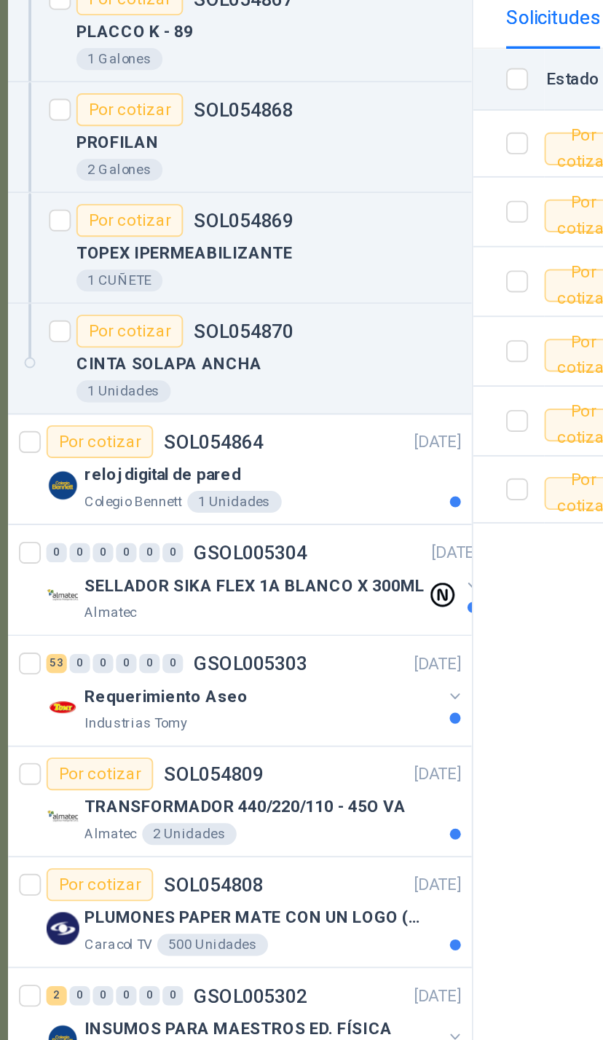
click at [288, 614] on div at bounding box center [294, 625] width 12 height 23
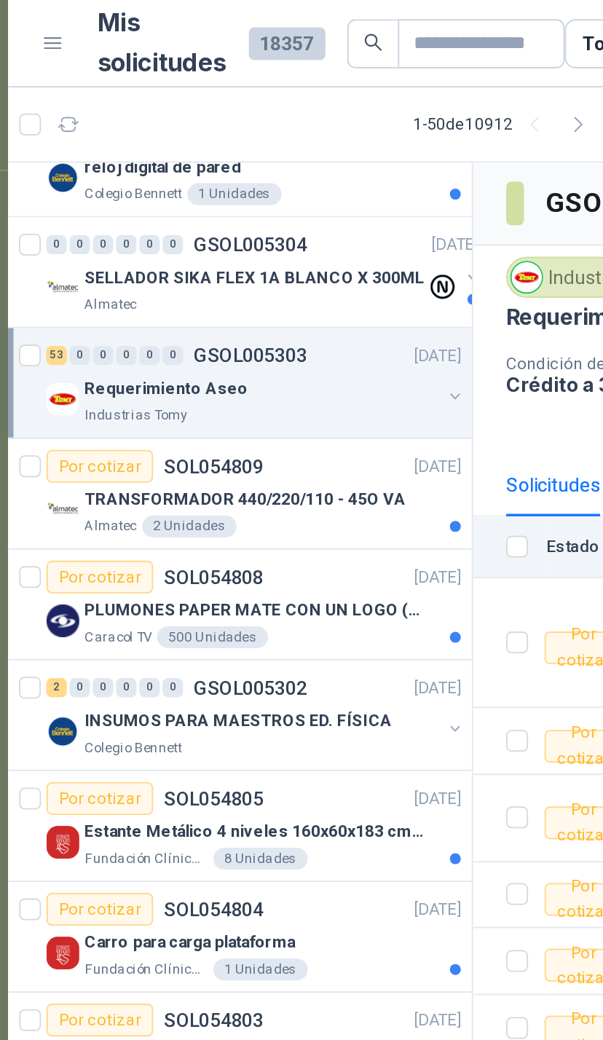
scroll to position [957, 0]
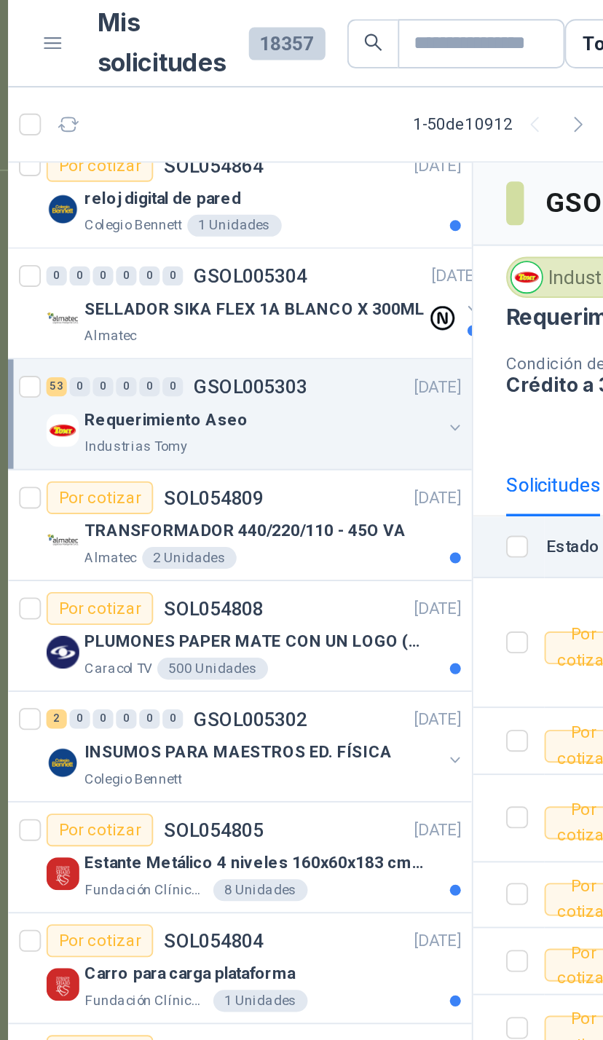
click at [288, 232] on icon "button" at bounding box center [293, 228] width 10 height 10
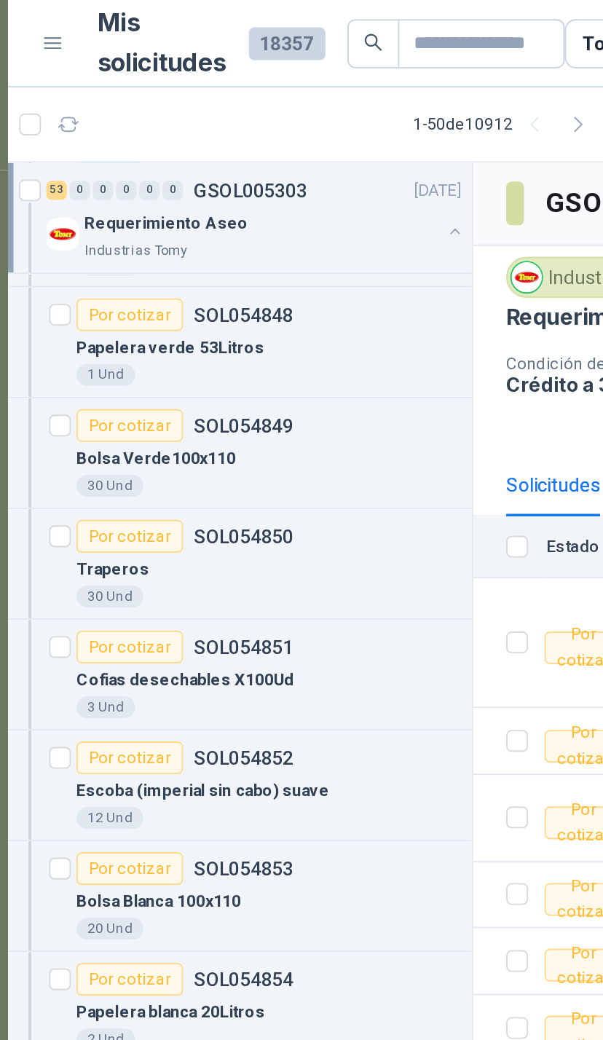
scroll to position [3294, 0]
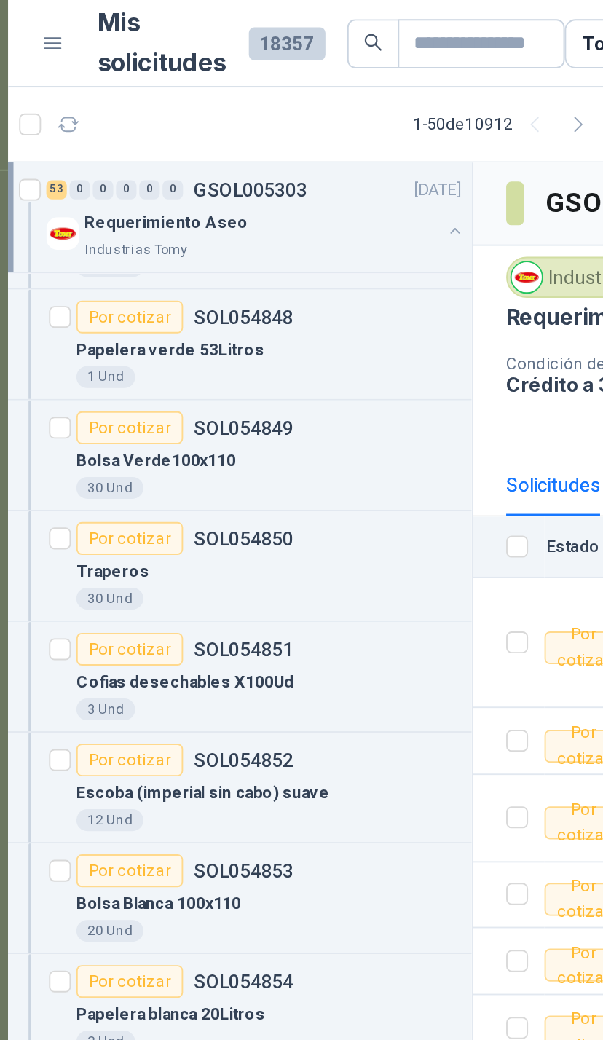
click at [288, 122] on button "button" at bounding box center [294, 123] width 12 height 12
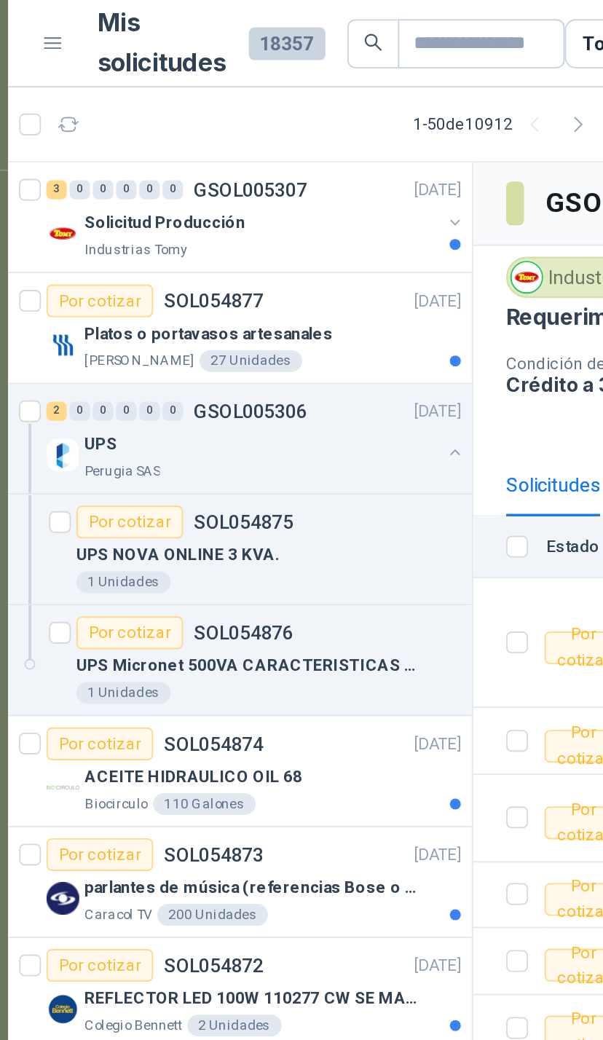
scroll to position [0, 0]
click at [288, 235] on button "button" at bounding box center [294, 241] width 12 height 12
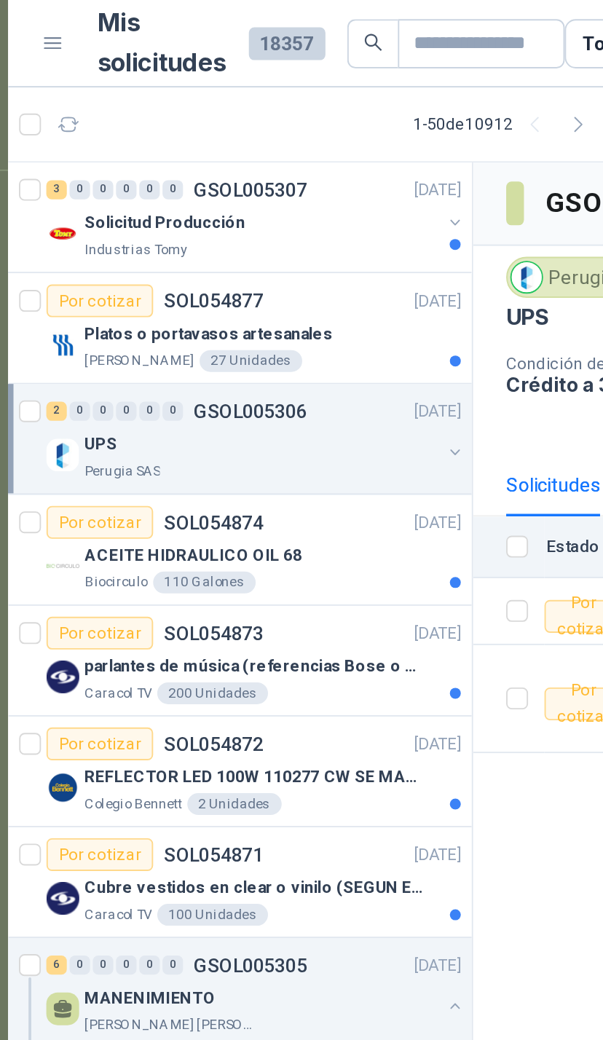
click at [224, 177] on div "Platos o portavasos artesanales" at bounding box center [196, 177] width 200 height 17
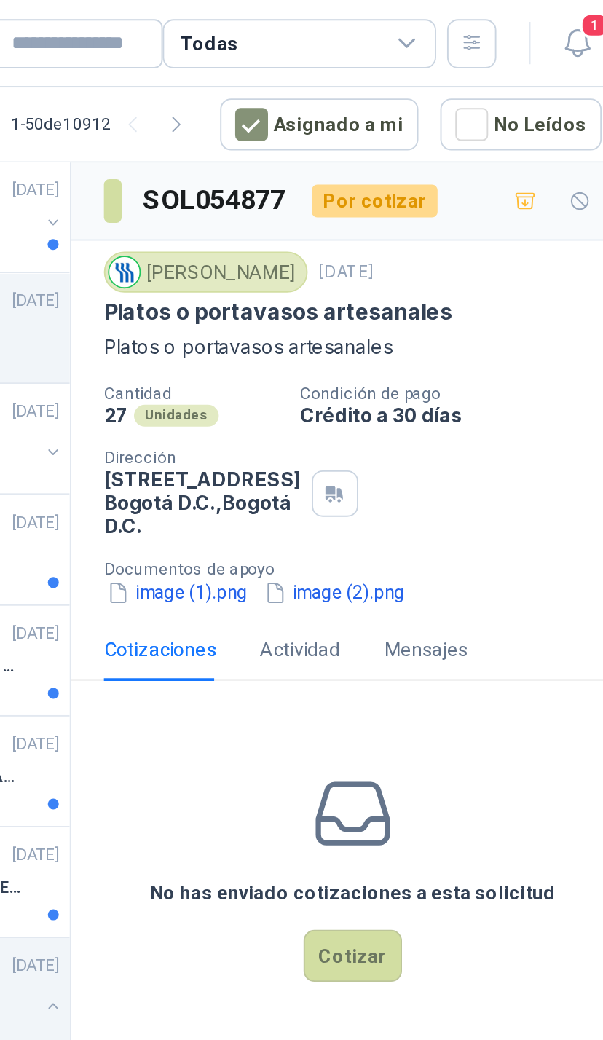
click at [320, 323] on button "image (1).png" at bounding box center [359, 315] width 78 height 15
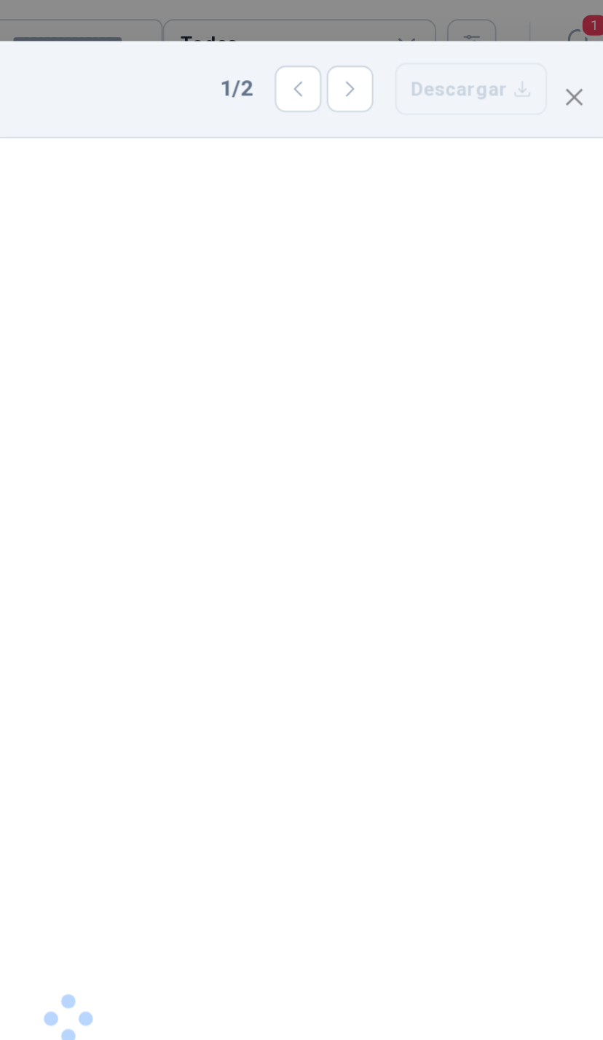
scroll to position [22, 0]
click at [566, 47] on icon "close" at bounding box center [570, 51] width 9 height 9
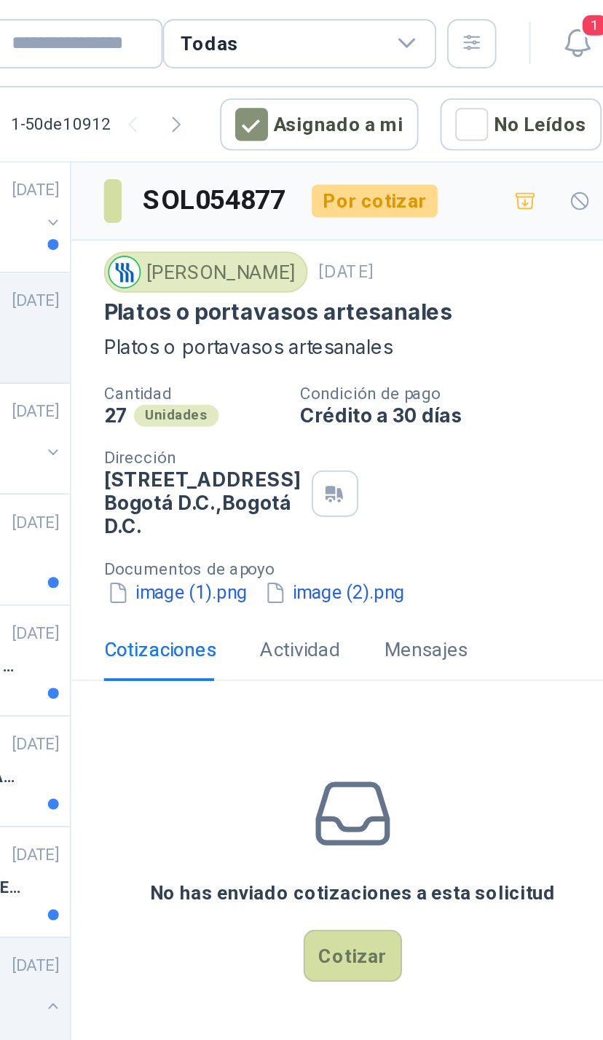
scroll to position [0, 0]
click at [404, 323] on button "image (2).png" at bounding box center [443, 315] width 78 height 15
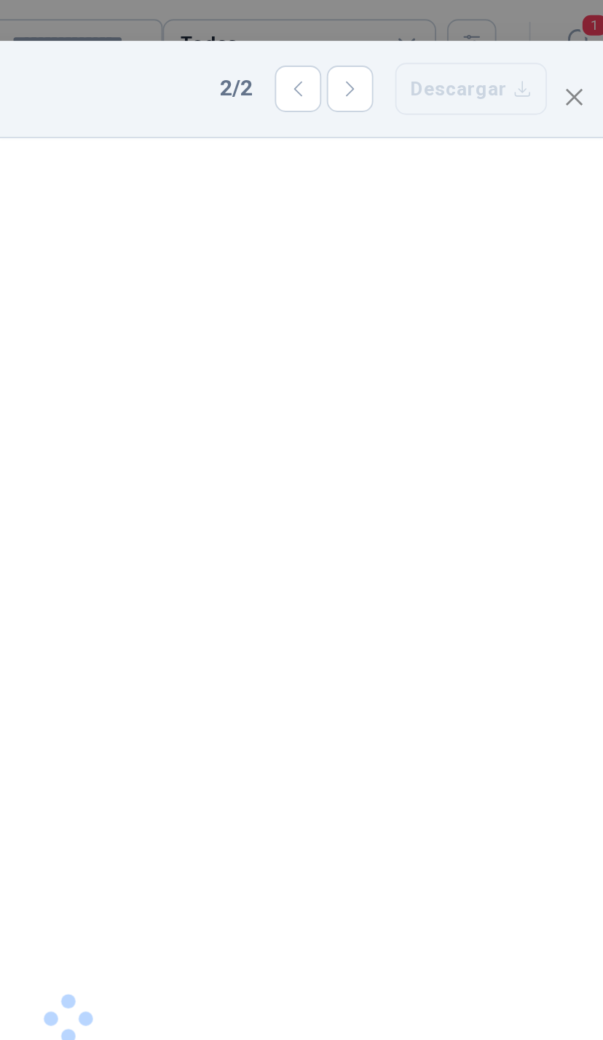
scroll to position [22, 0]
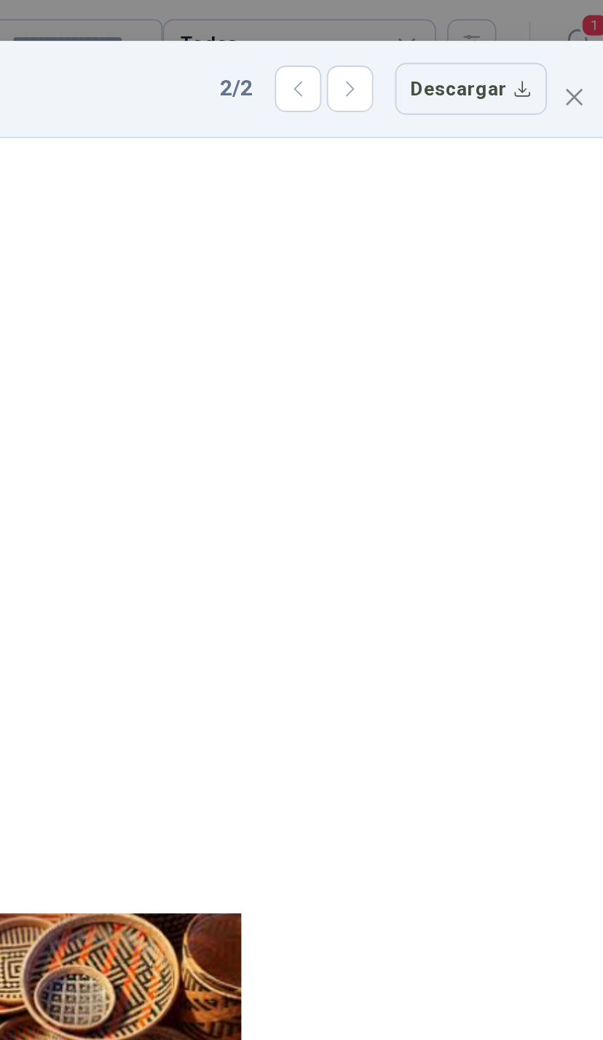
click at [565, 46] on icon "close" at bounding box center [571, 52] width 12 height 12
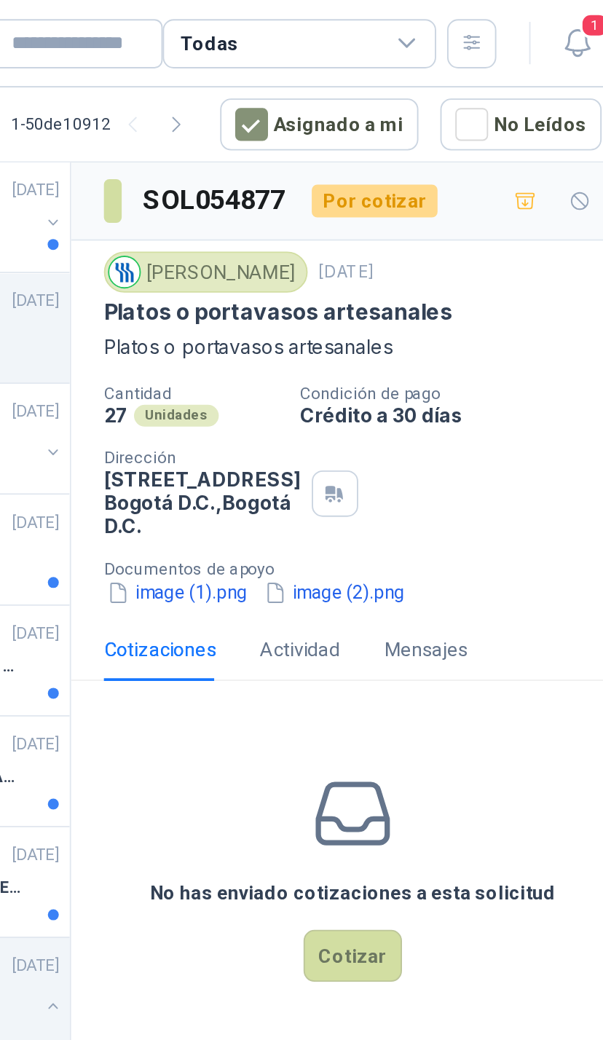
scroll to position [0, 0]
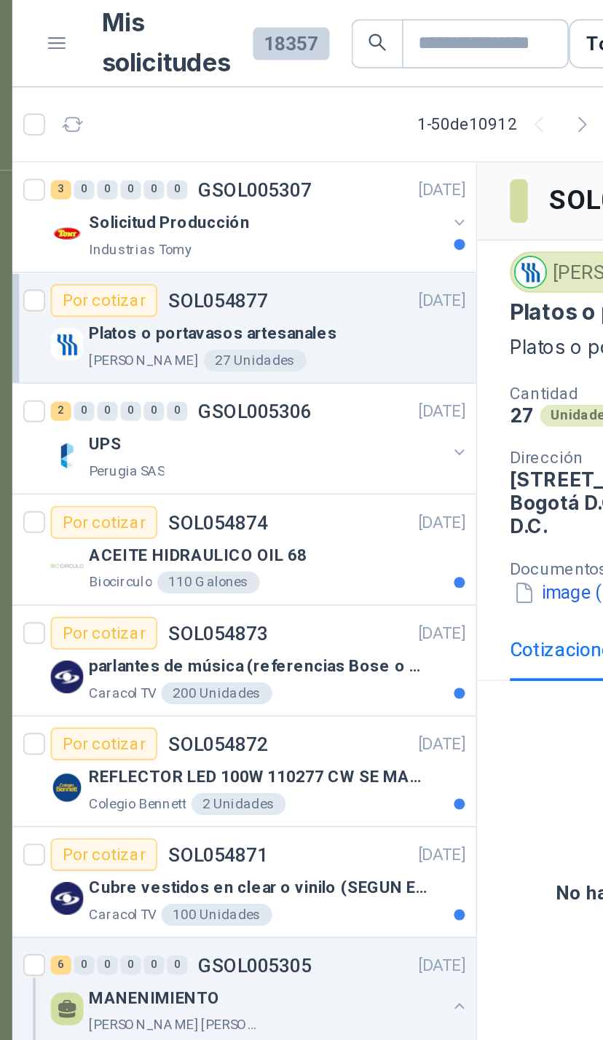
click at [288, 123] on button "button" at bounding box center [294, 119] width 12 height 12
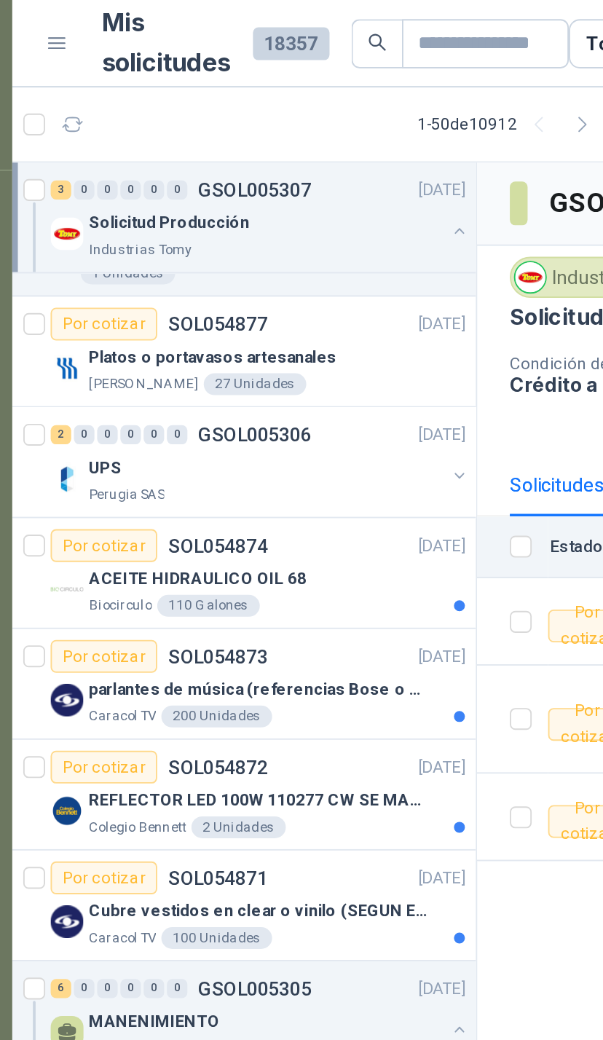
scroll to position [166, 0]
